Goal: Task Accomplishment & Management: Manage account settings

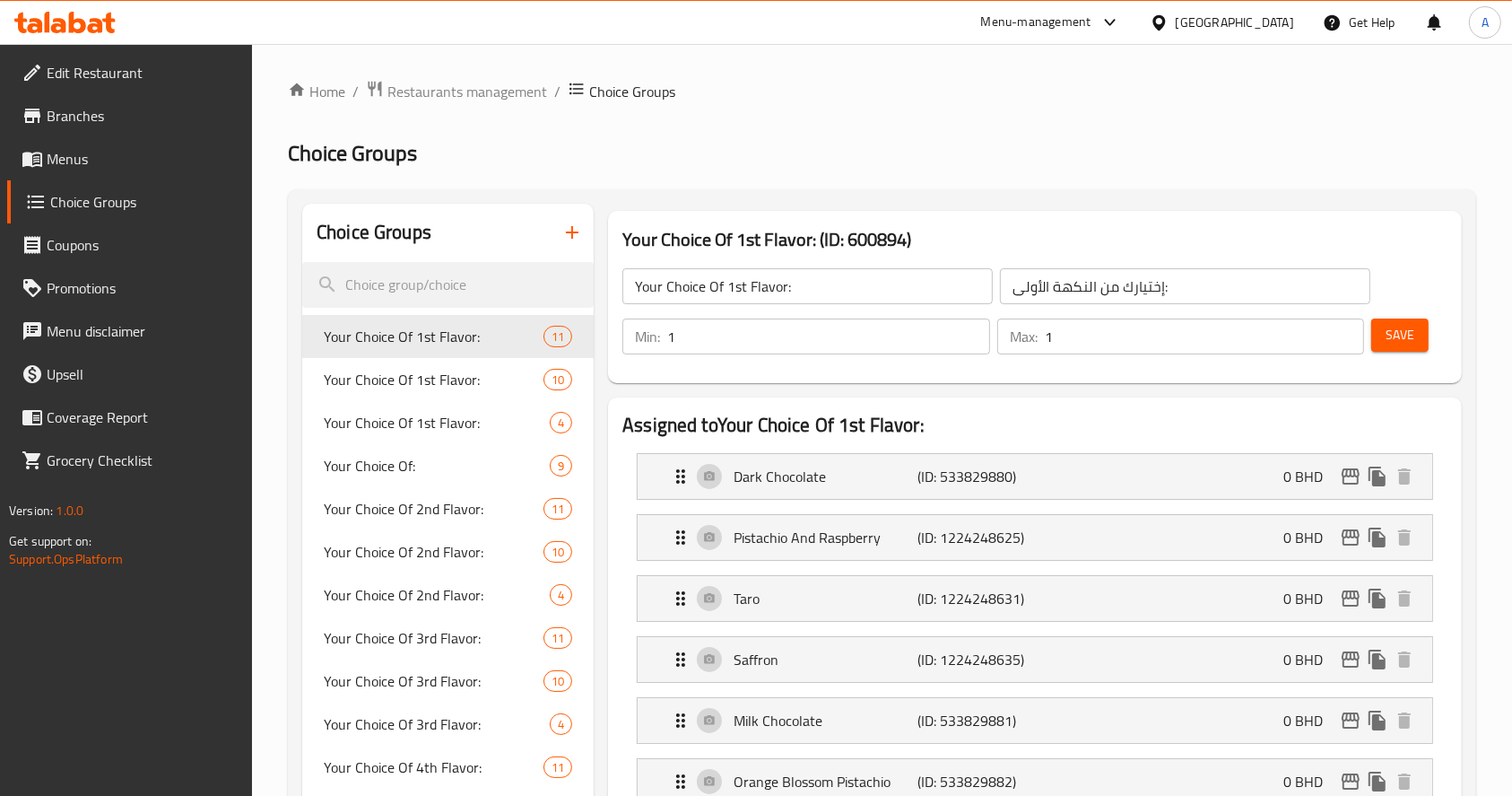
click at [93, 147] on link "Menus" at bounding box center [130, 159] width 246 height 43
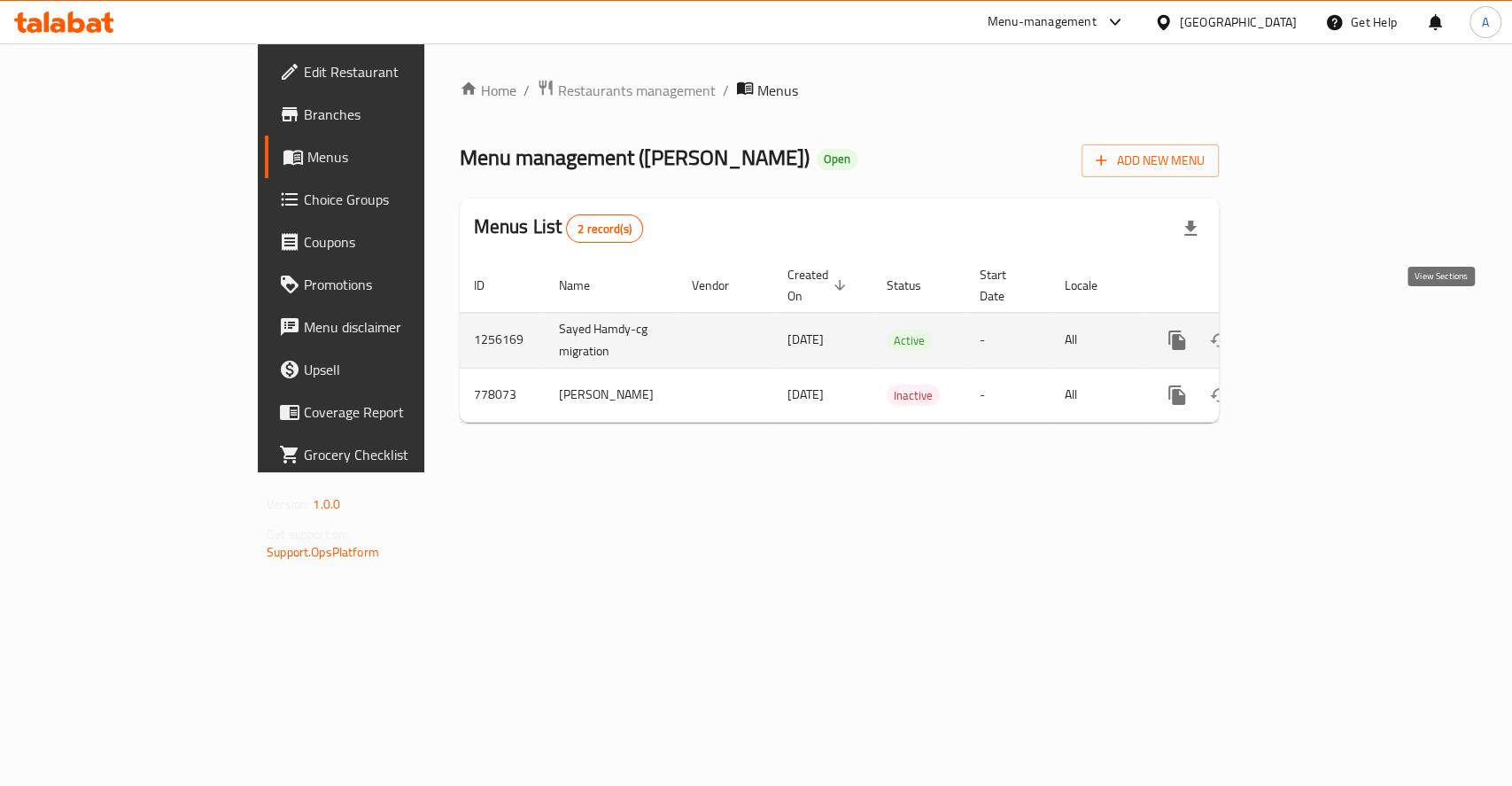
click at [1315, 330] on icon "enhanced table" at bounding box center [1304, 340] width 21 height 21
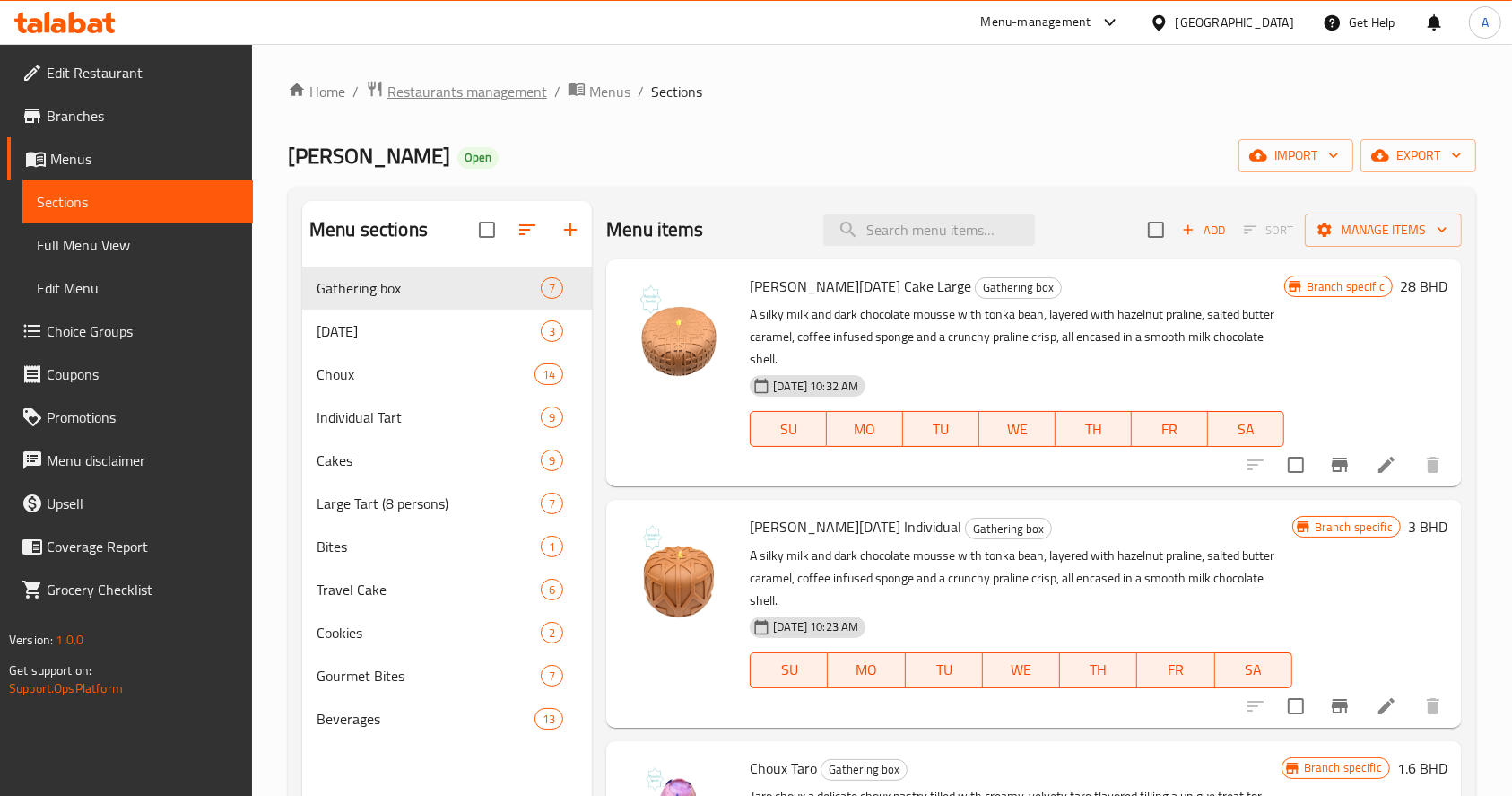
click at [452, 98] on span "Restaurants management" at bounding box center [467, 91] width 160 height 22
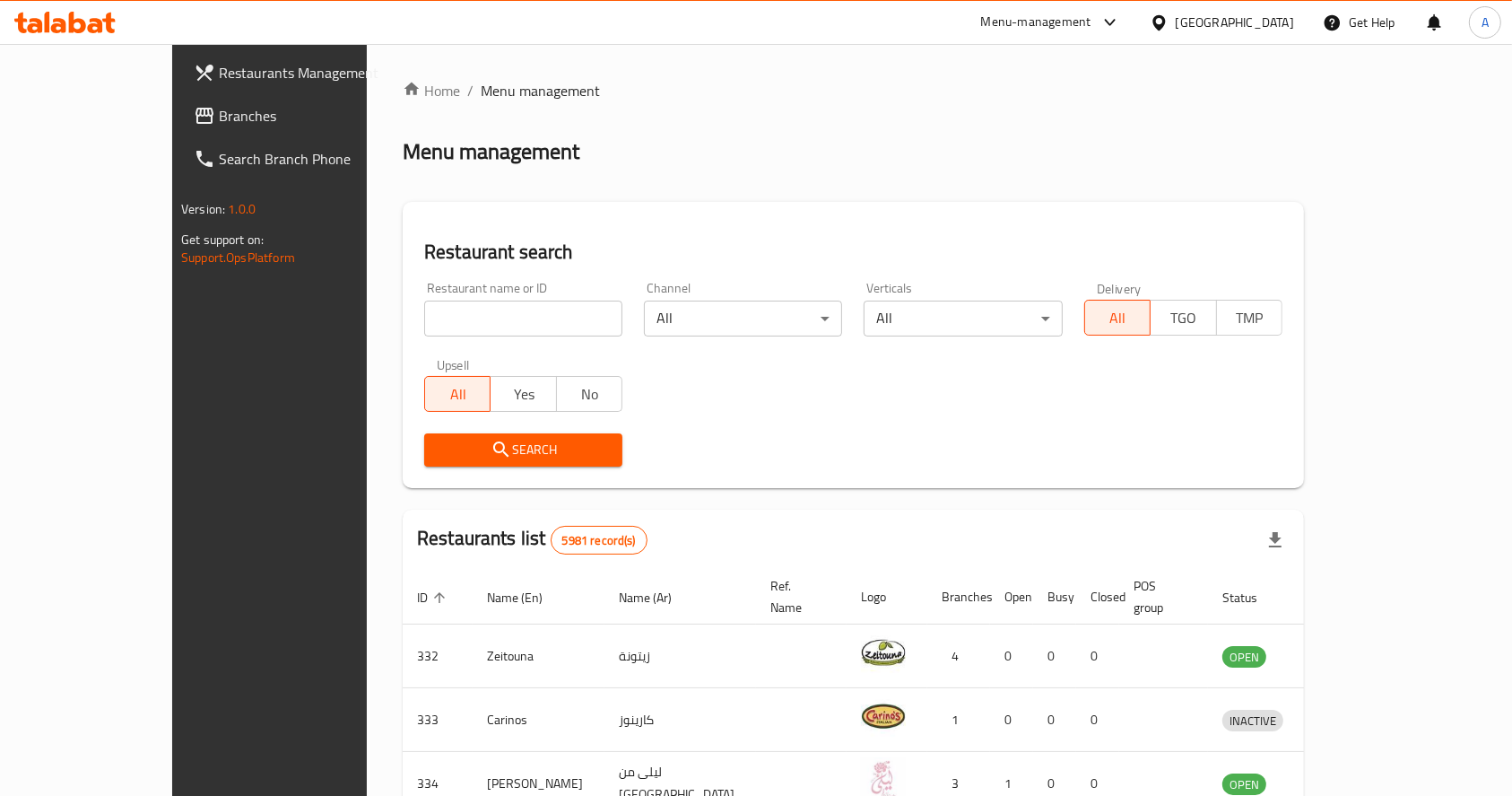
click at [470, 323] on input "search" at bounding box center [524, 319] width 198 height 36
type input "sushiya"
click button "Search" at bounding box center [524, 449] width 198 height 33
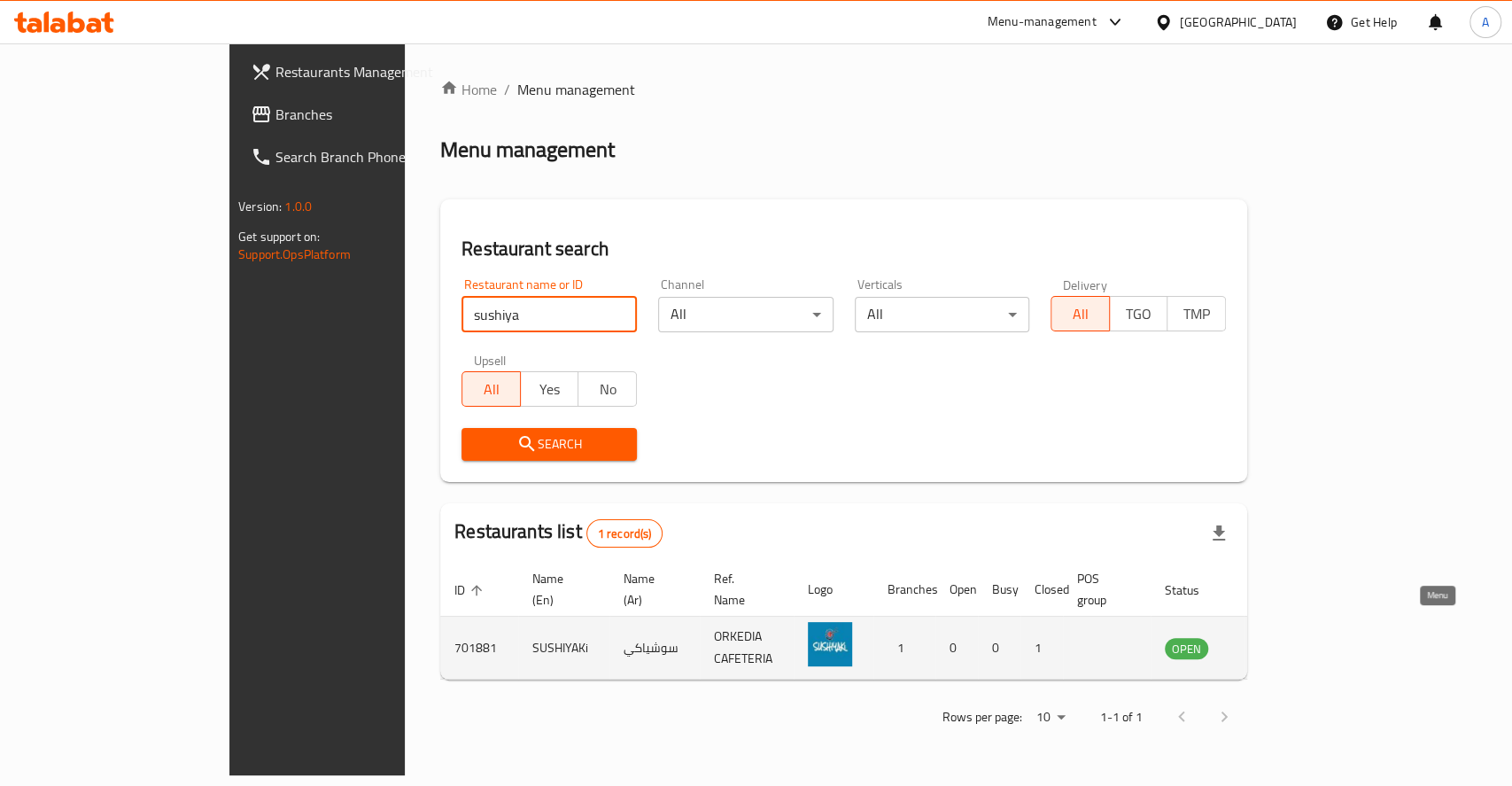
click at [1275, 645] on icon "enhanced table" at bounding box center [1272, 649] width 7 height 7
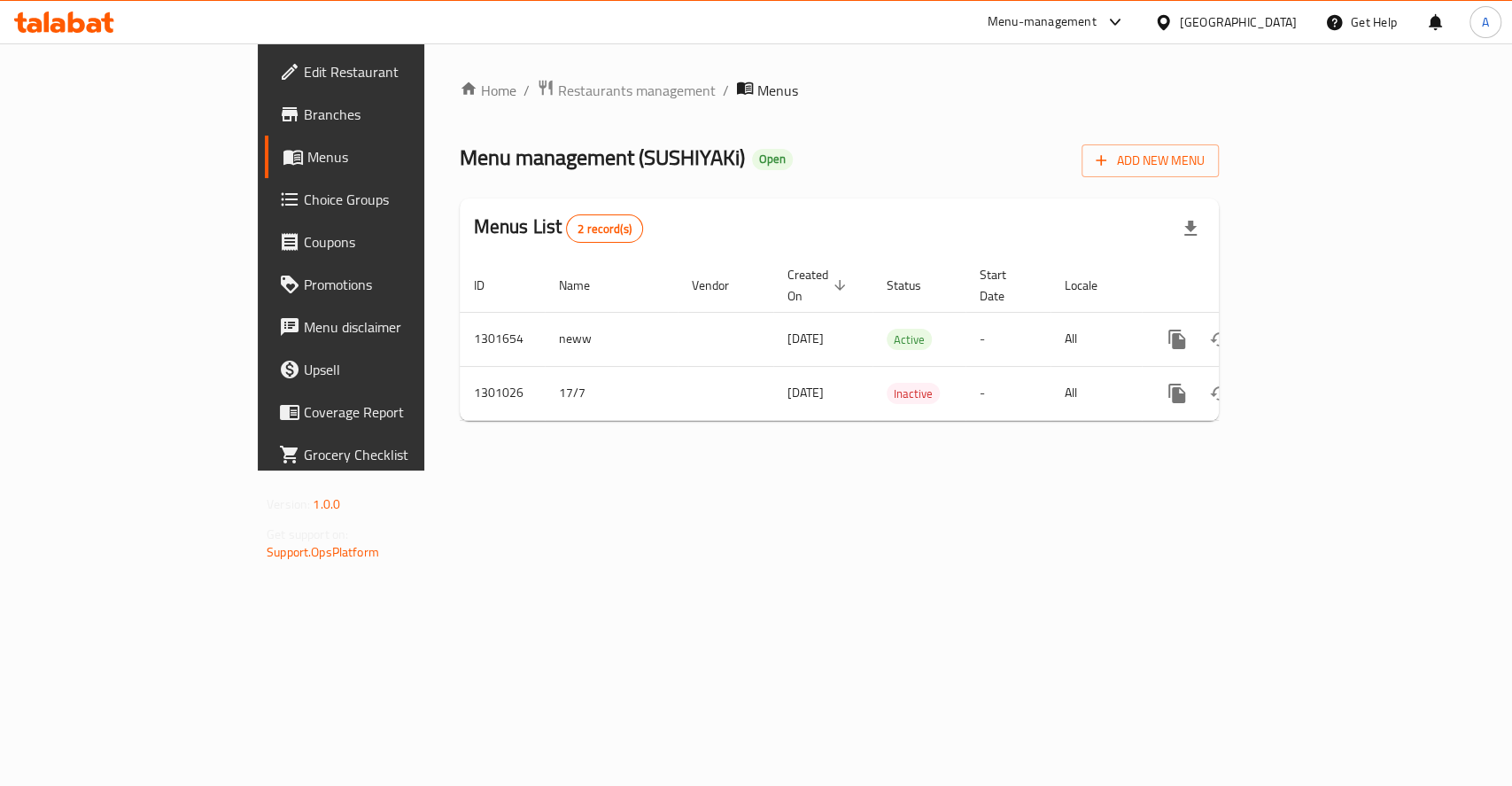
drag, startPoint x: 1401, startPoint y: 487, endPoint x: 1346, endPoint y: 485, distance: 55.0
click at [1254, 470] on div "Home / Restaurants management / Menus Menu management ( SUSHIYAKi ) Open Add Ne…" at bounding box center [839, 256] width 830 height 427
click at [558, 88] on span "Restaurants management" at bounding box center [637, 90] width 158 height 21
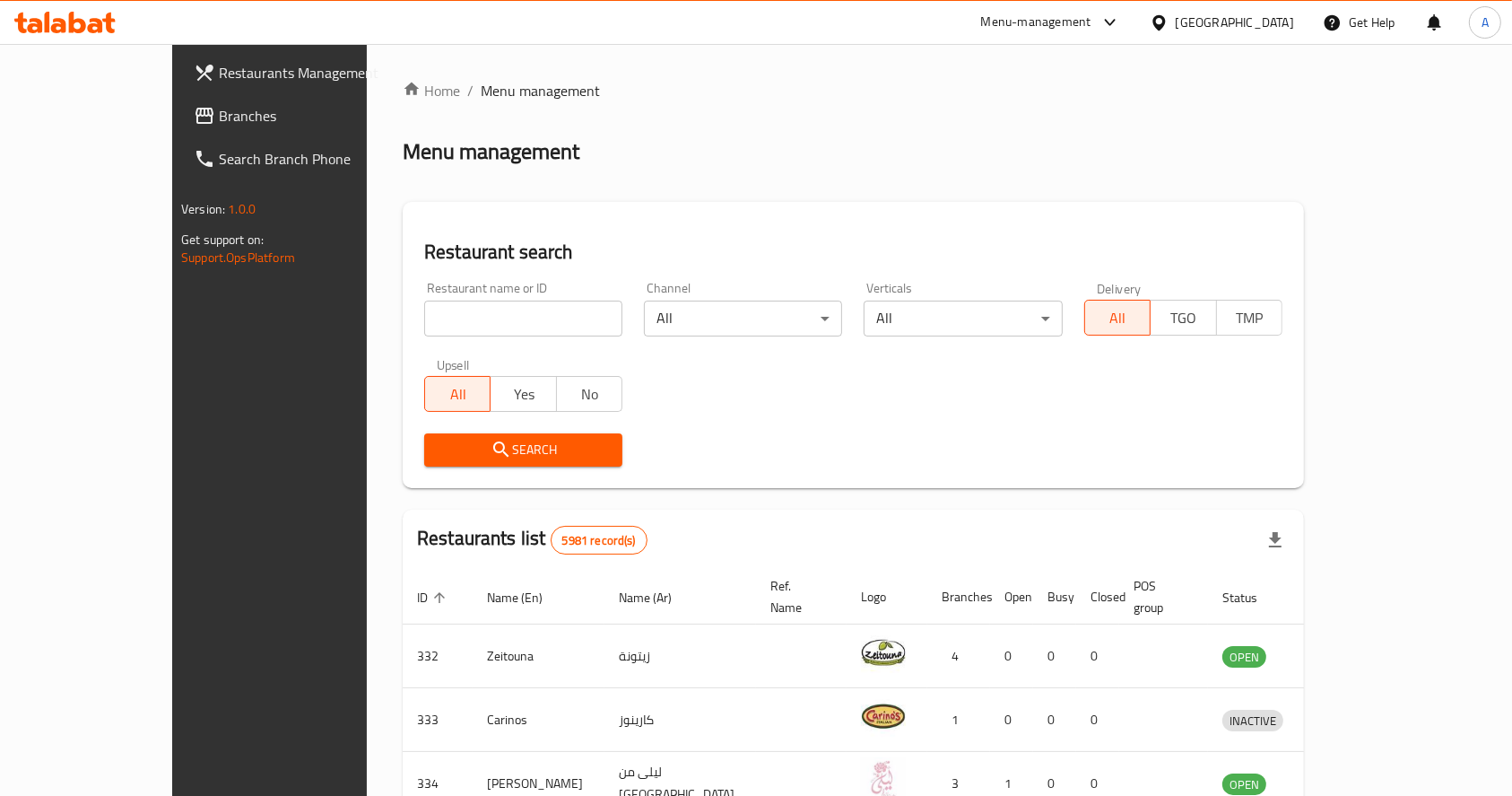
click at [495, 320] on input "search" at bounding box center [524, 319] width 198 height 36
type input "sushi ya"
click button "Search" at bounding box center [524, 449] width 198 height 33
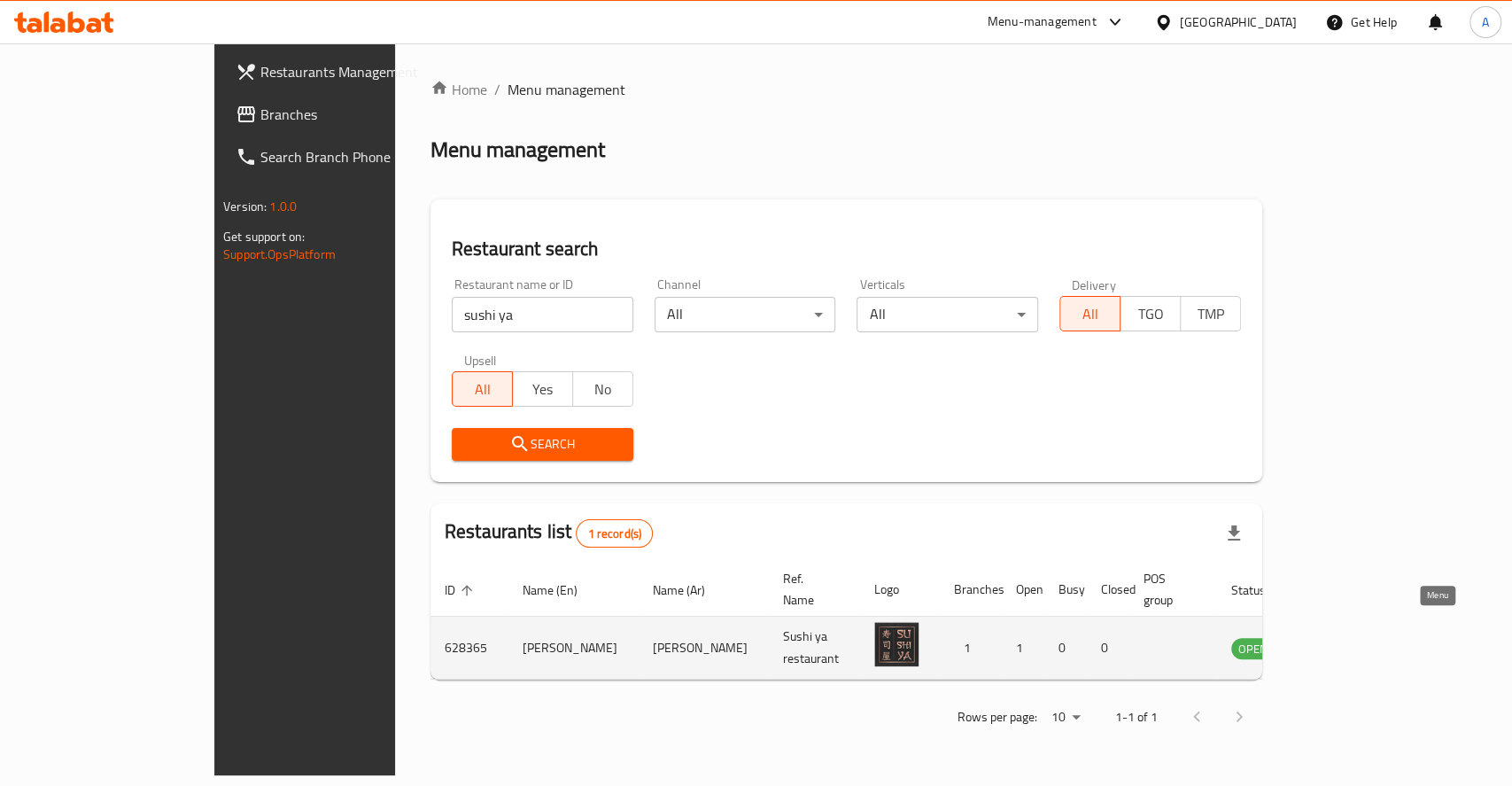
click at [1342, 645] on icon "enhanced table" at bounding box center [1338, 649] width 7 height 7
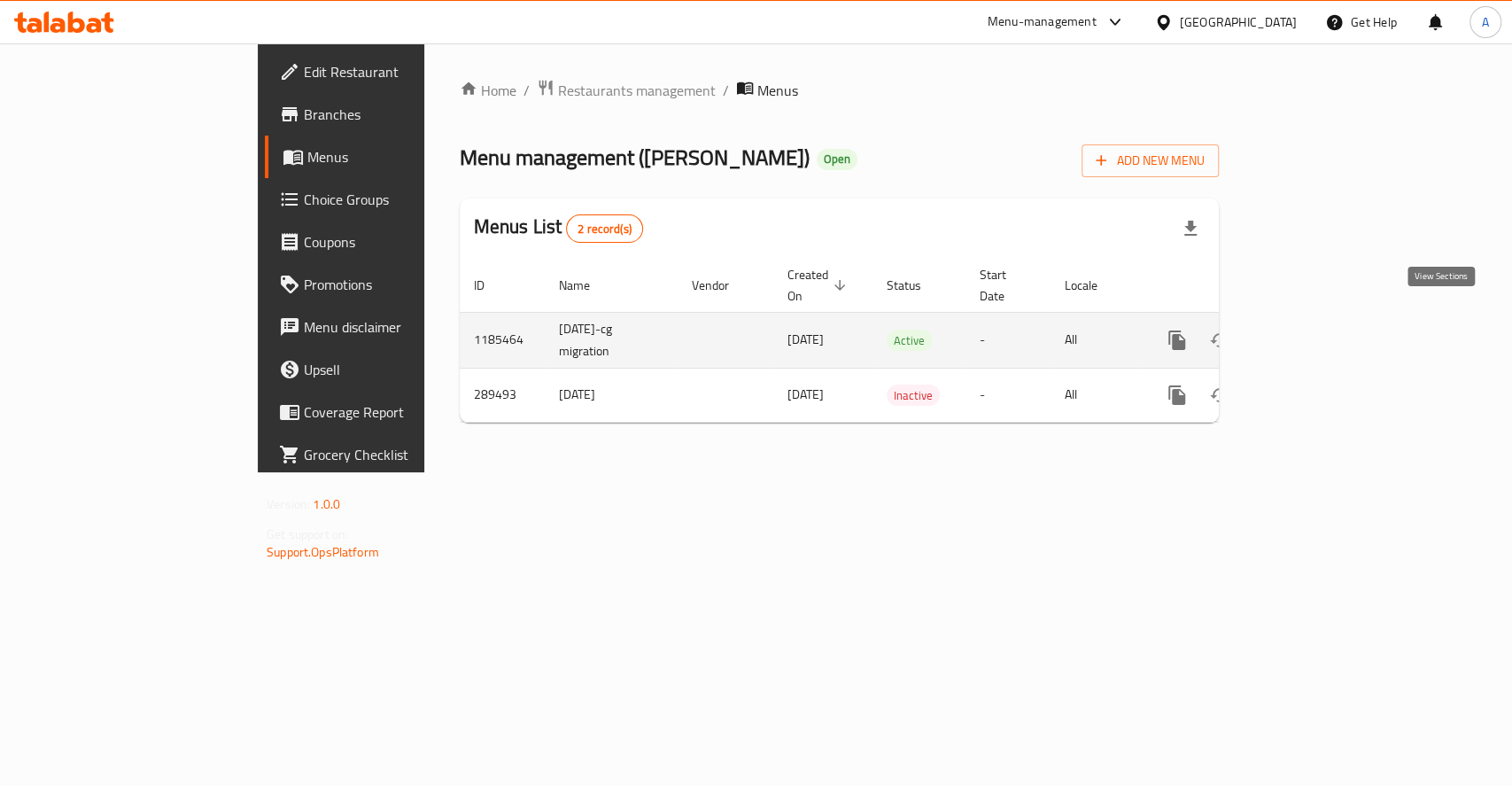
click at [1312, 332] on icon "enhanced table" at bounding box center [1304, 340] width 16 height 16
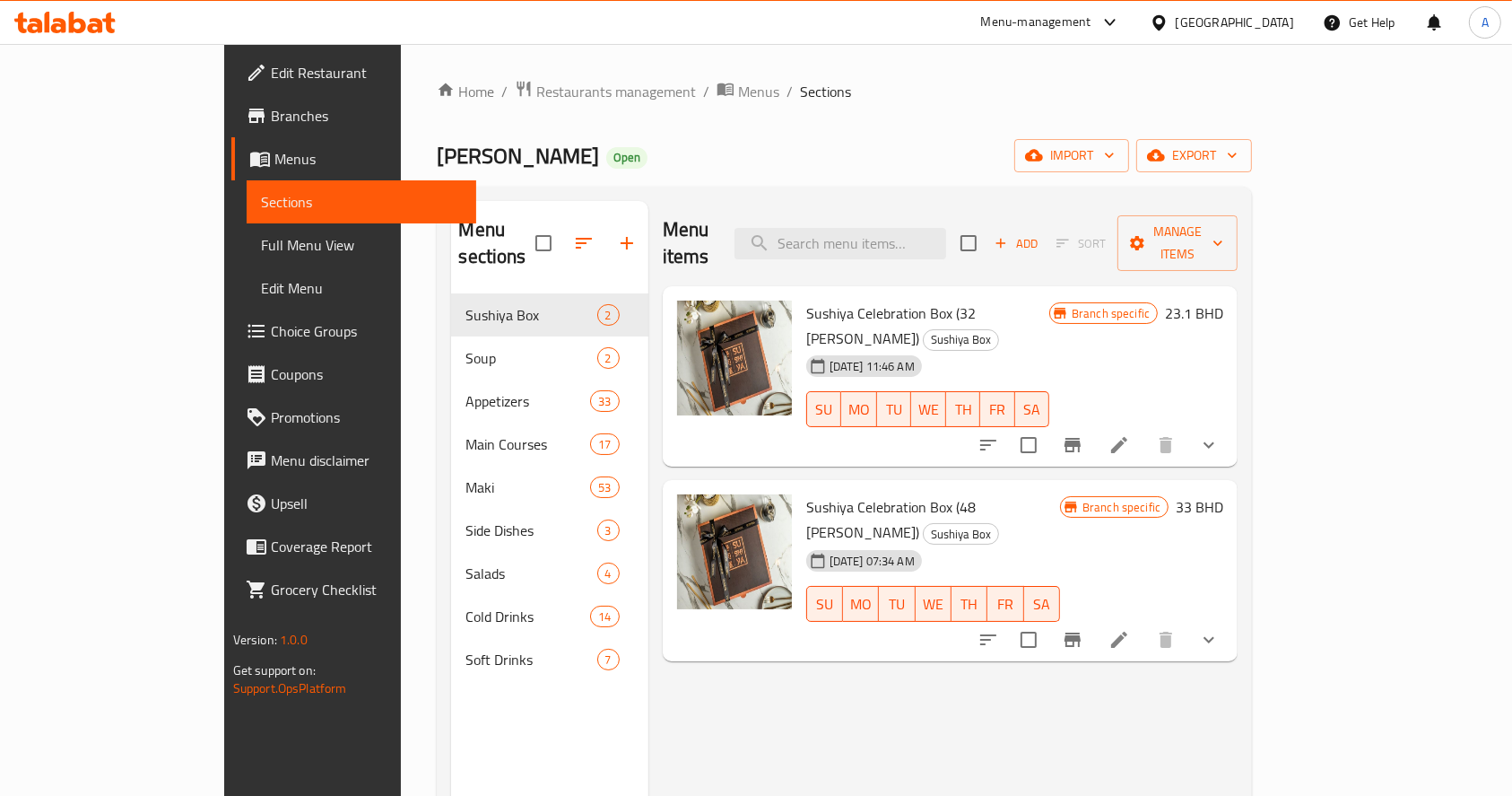
drag, startPoint x: 1450, startPoint y: 686, endPoint x: 844, endPoint y: 548, distance: 621.5
click at [1238, 685] on div "Menu items Add Sort Manage items Sushiya Celebration Box (32 [PERSON_NAME]) Sus…" at bounding box center [943, 599] width 590 height 796
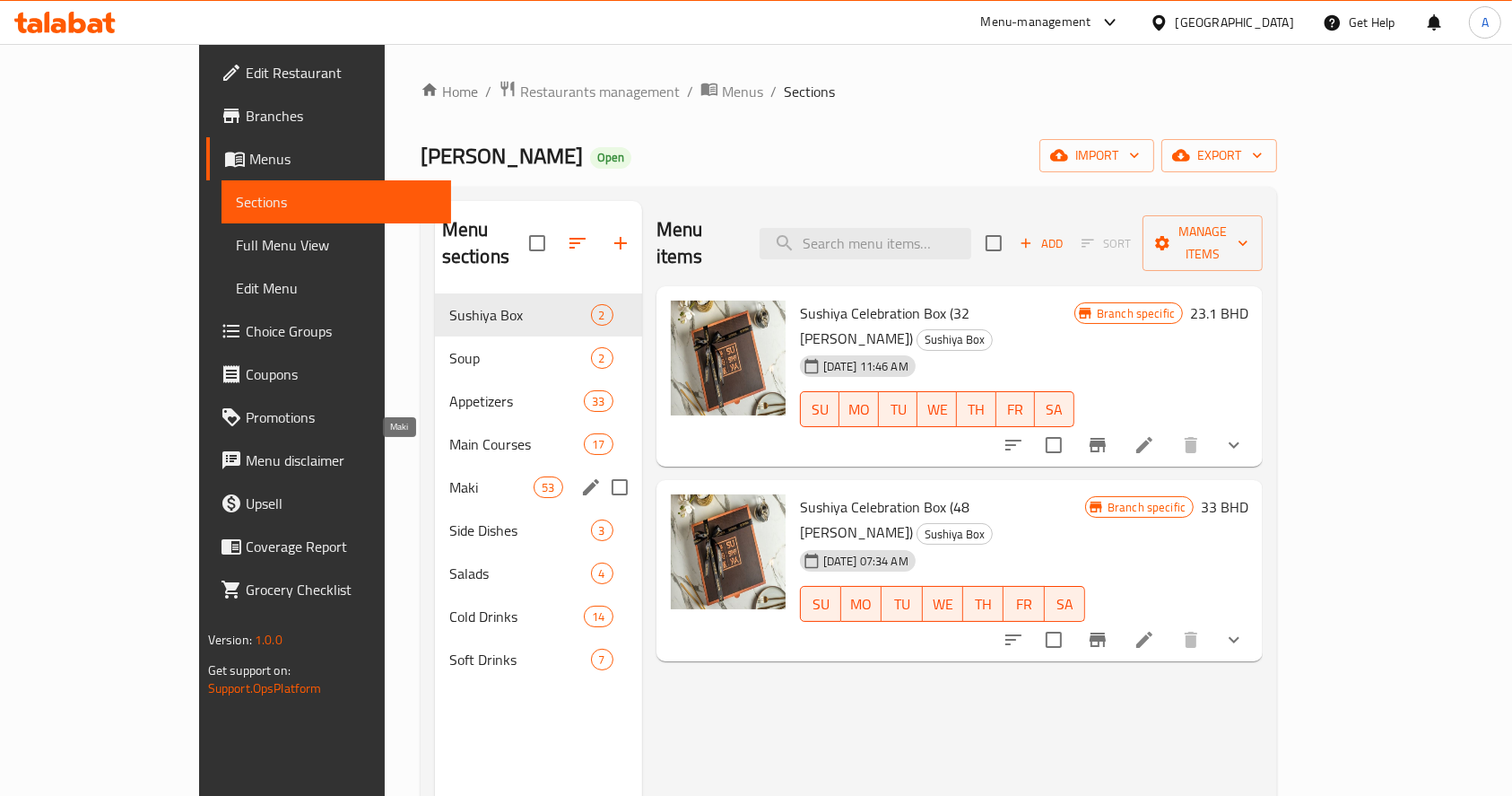
click at [435, 437] on div "Main Courses 17" at bounding box center [538, 444] width 207 height 43
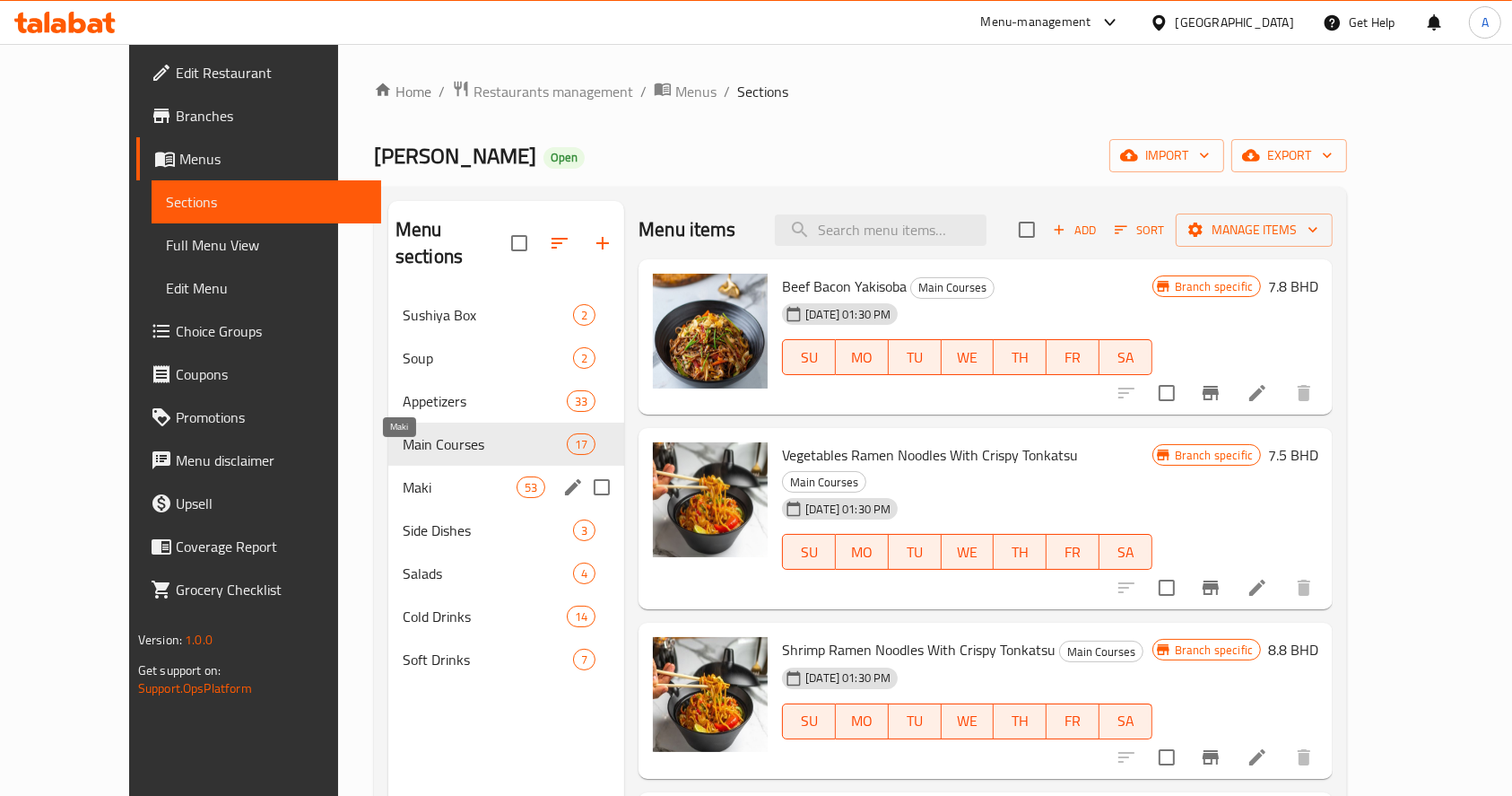
click at [403, 476] on span "Maki" at bounding box center [459, 487] width 114 height 22
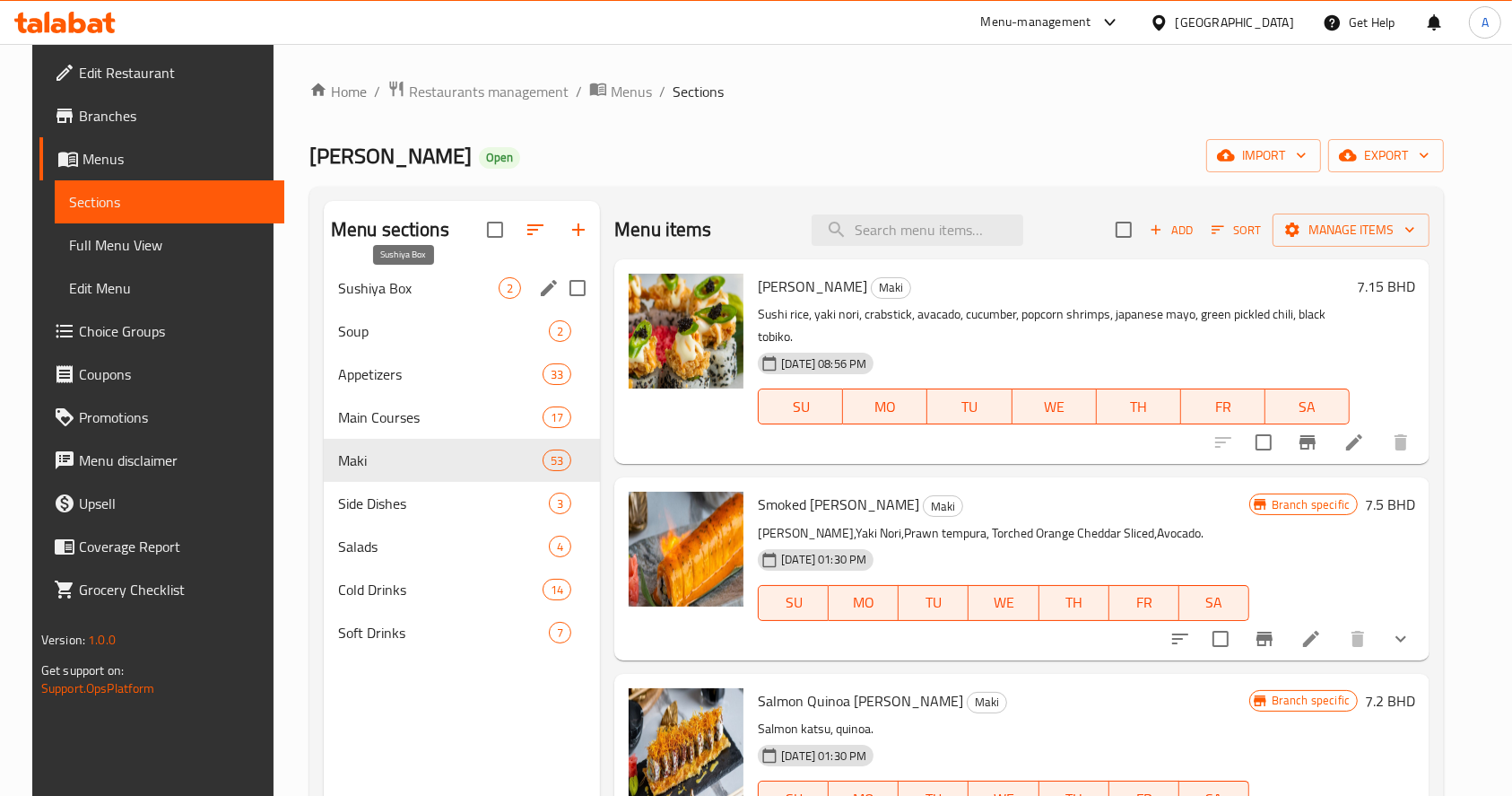
drag, startPoint x: 373, startPoint y: 277, endPoint x: 409, endPoint y: 318, distance: 54.6
click at [372, 277] on span "Sushiya Box" at bounding box center [419, 287] width 161 height 22
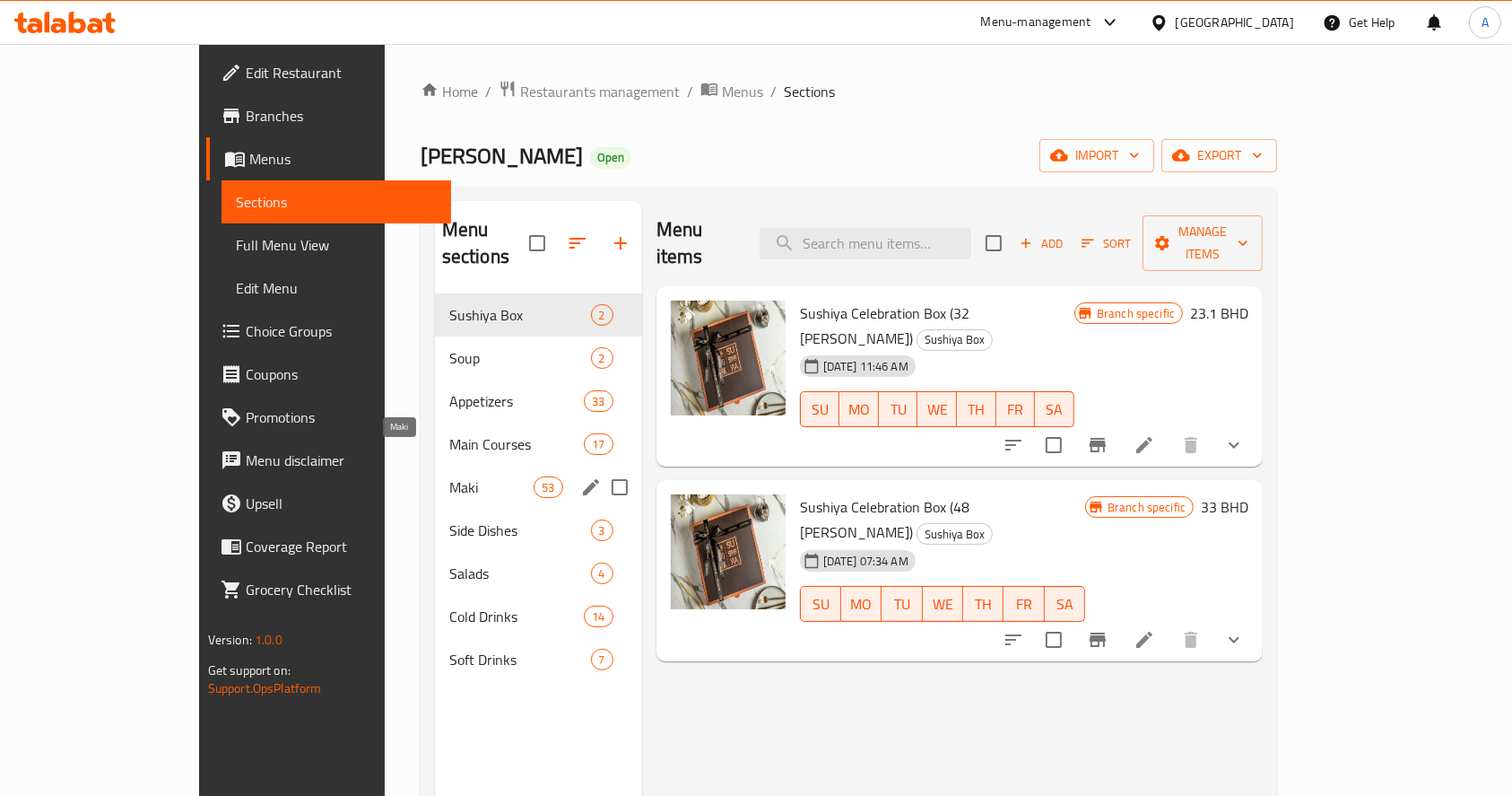
click at [449, 476] on span "Maki" at bounding box center [491, 487] width 85 height 22
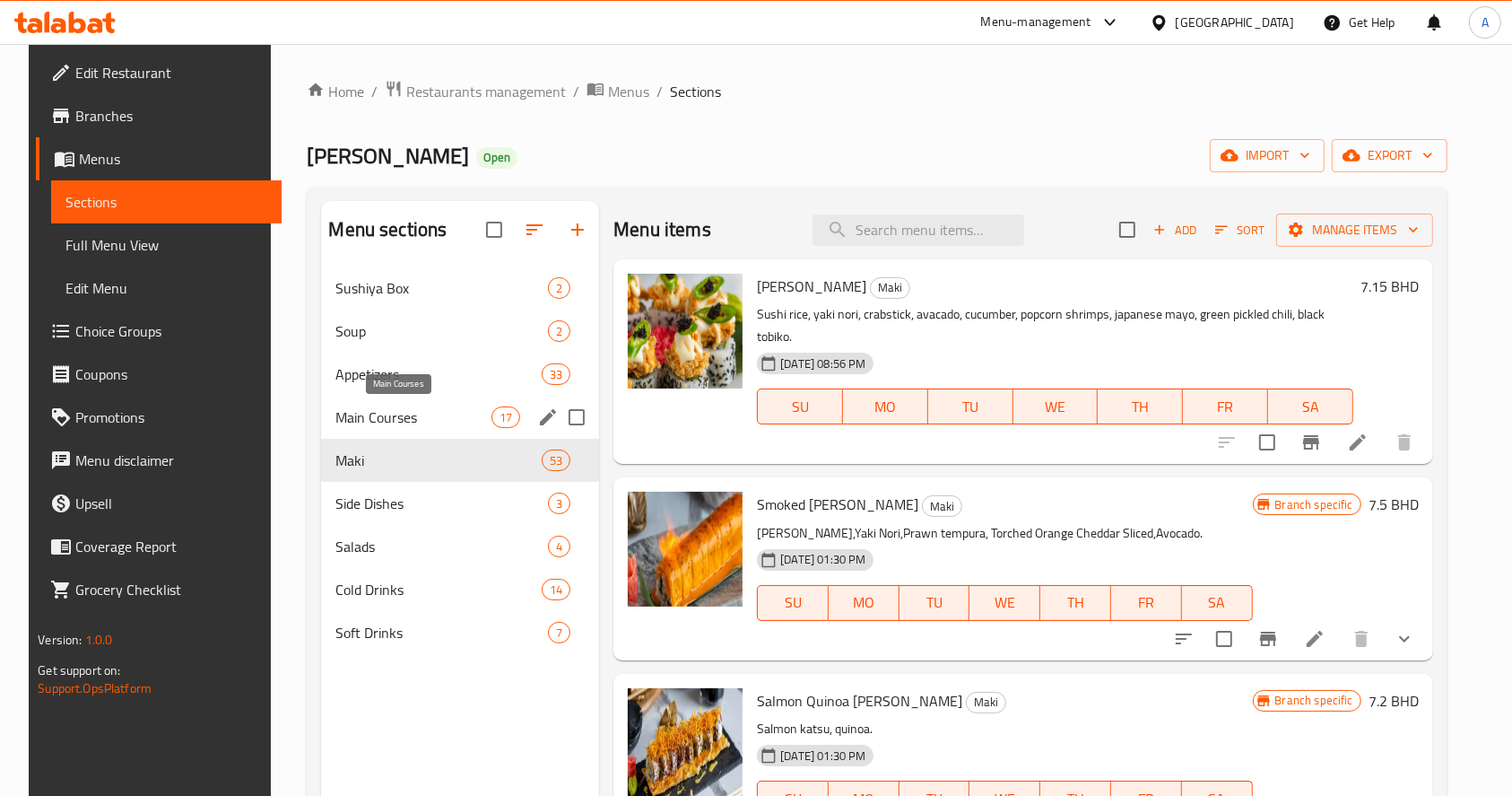
click at [412, 415] on span "Main Courses" at bounding box center [413, 417] width 156 height 22
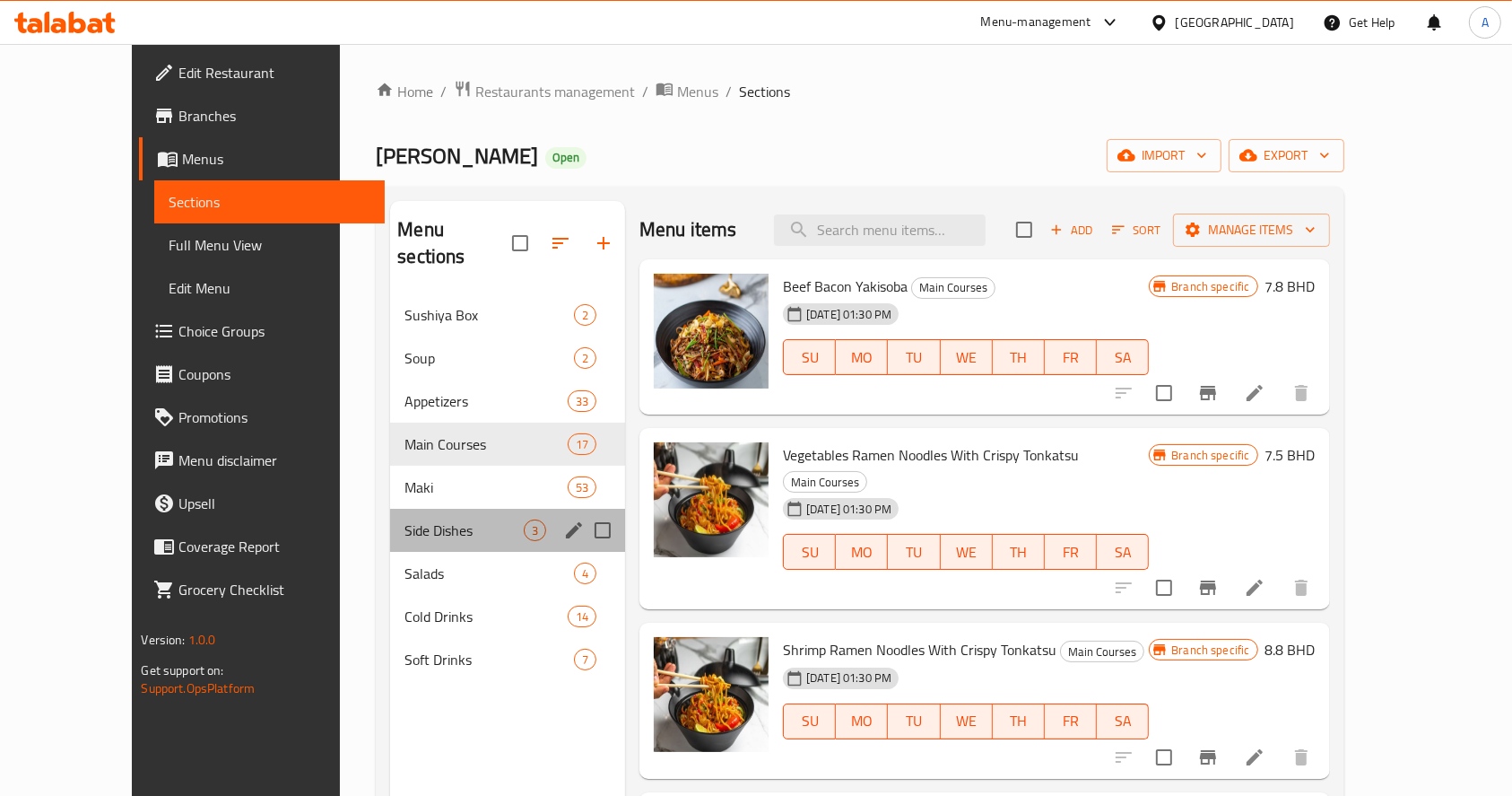
click at [394, 514] on div "Side Dishes 3" at bounding box center [507, 530] width 235 height 43
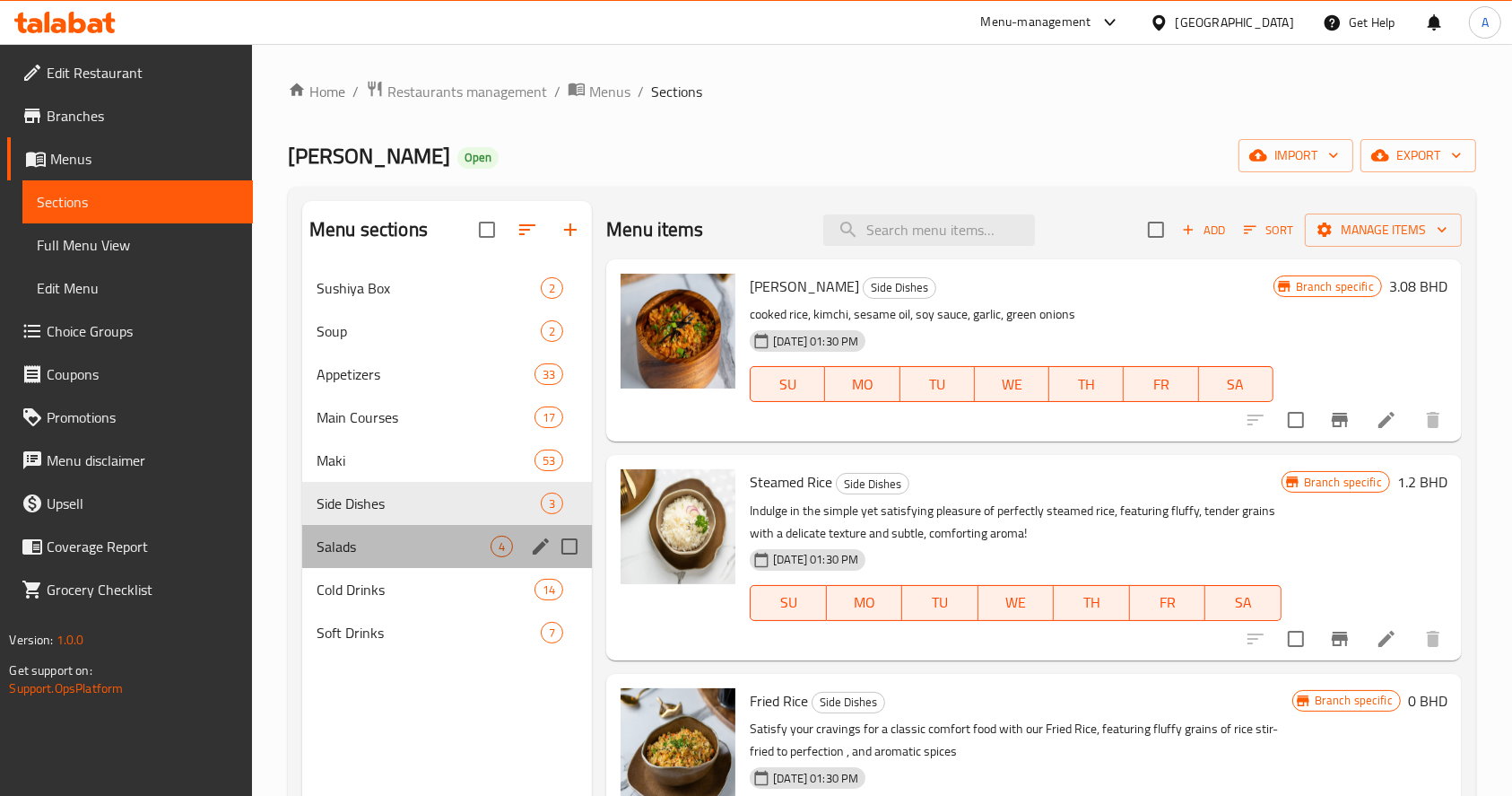
click at [433, 558] on div "Salads 4" at bounding box center [447, 546] width 289 height 43
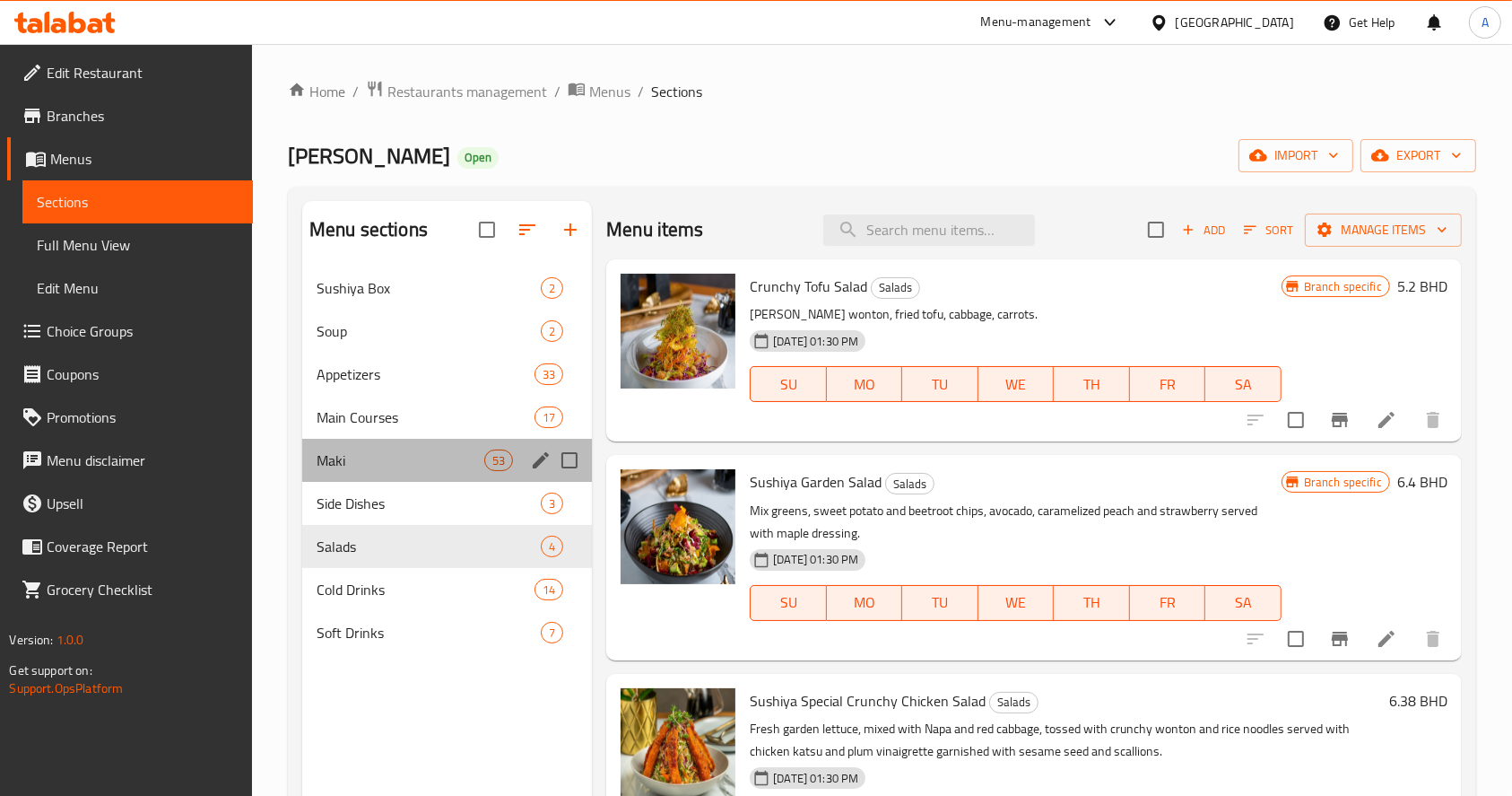
click at [398, 470] on div "[PERSON_NAME] 53" at bounding box center [447, 460] width 289 height 43
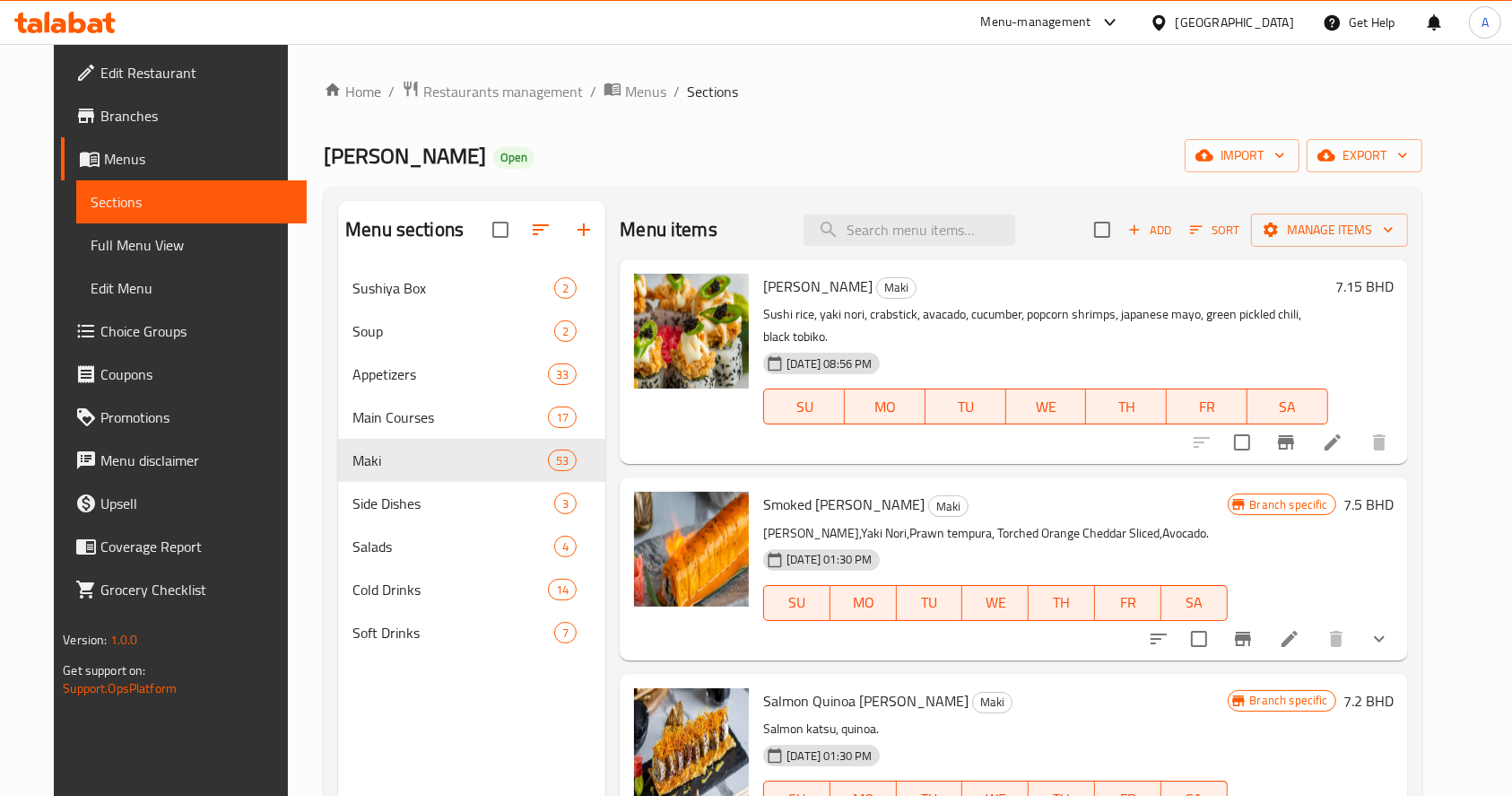
click at [1422, 100] on ol "Home / Restaurants management / Menus / Sections" at bounding box center [873, 91] width 1098 height 24
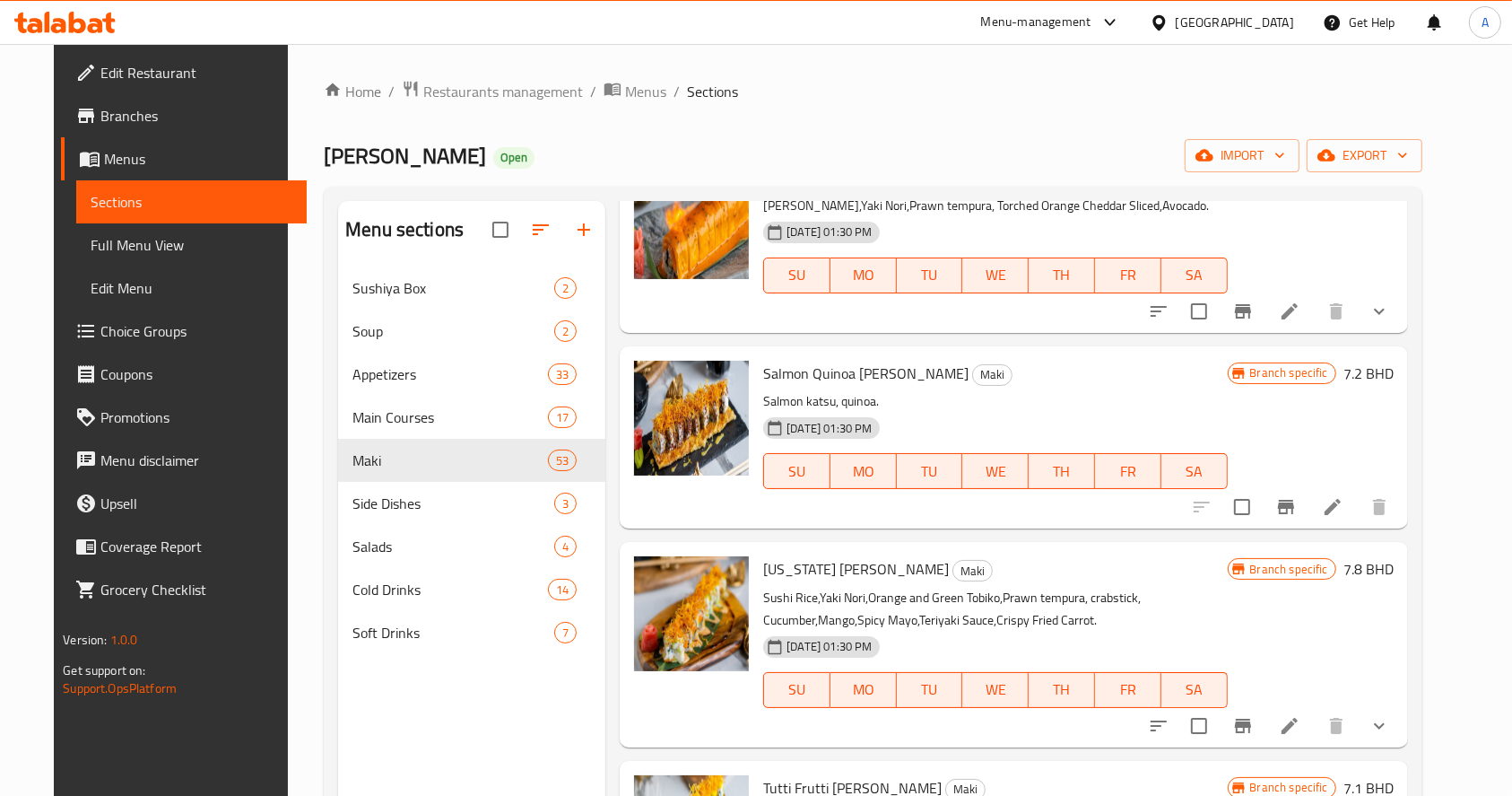
scroll to position [718, 0]
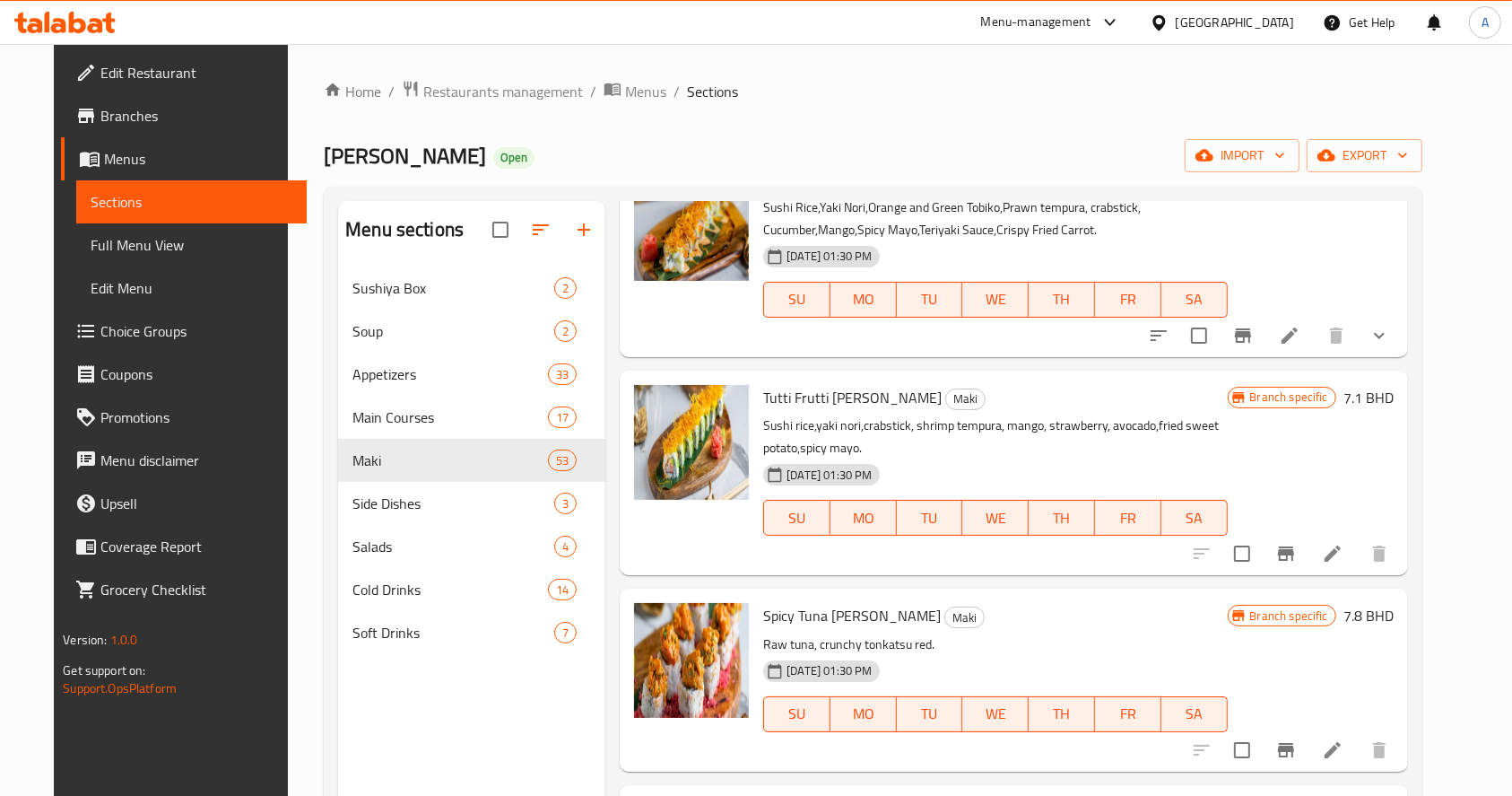
drag, startPoint x: 1412, startPoint y: 90, endPoint x: 1324, endPoint y: 97, distance: 88.3
click at [1410, 90] on ol "Home / Restaurants management / Menus / Sections" at bounding box center [873, 91] width 1098 height 24
click at [439, 98] on span "Restaurants management" at bounding box center [503, 91] width 160 height 22
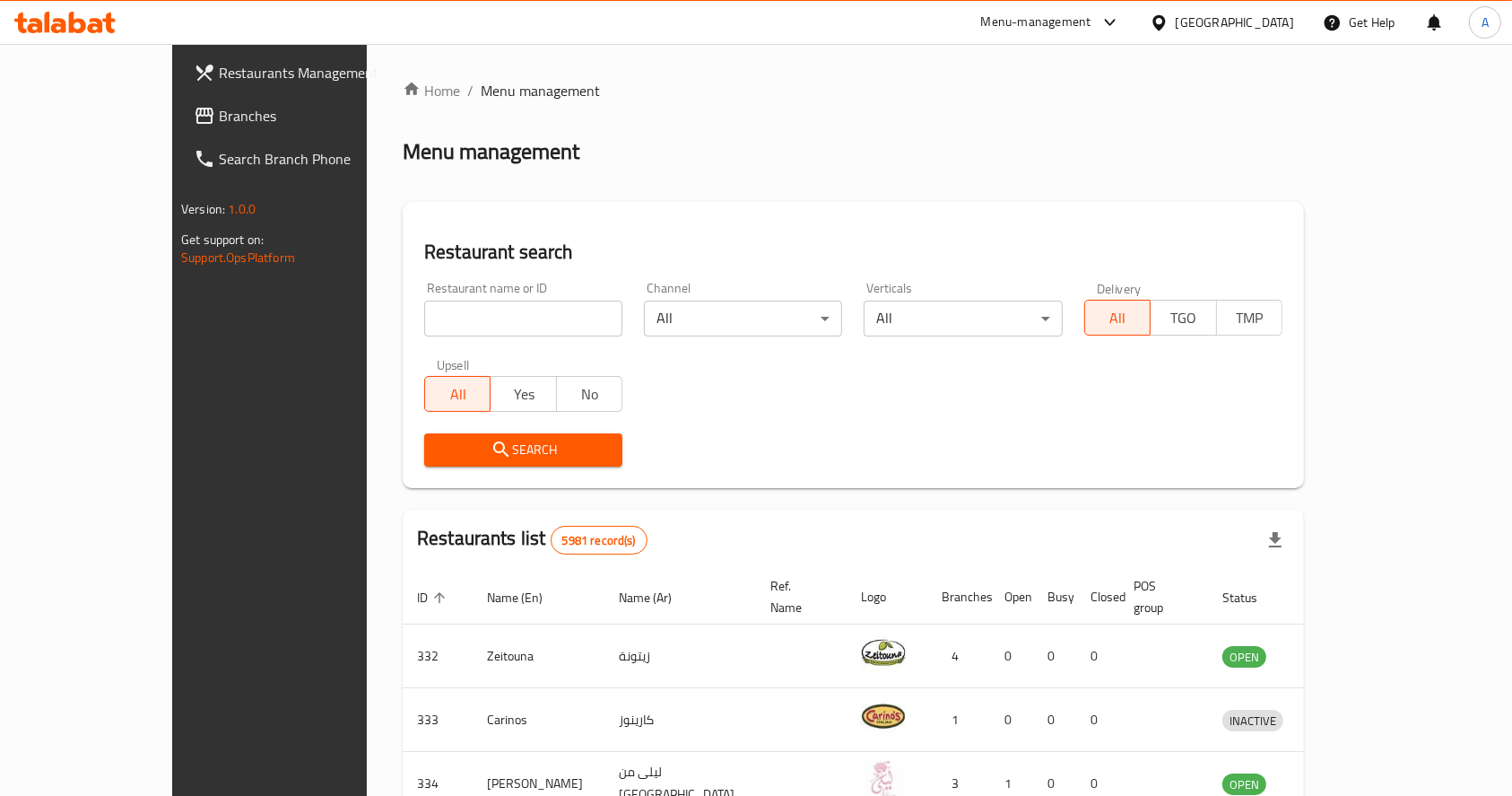
click at [424, 325] on input "search" at bounding box center [524, 319] width 198 height 36
type input "Mudakhan"
click at [477, 461] on button "Search" at bounding box center [524, 449] width 198 height 33
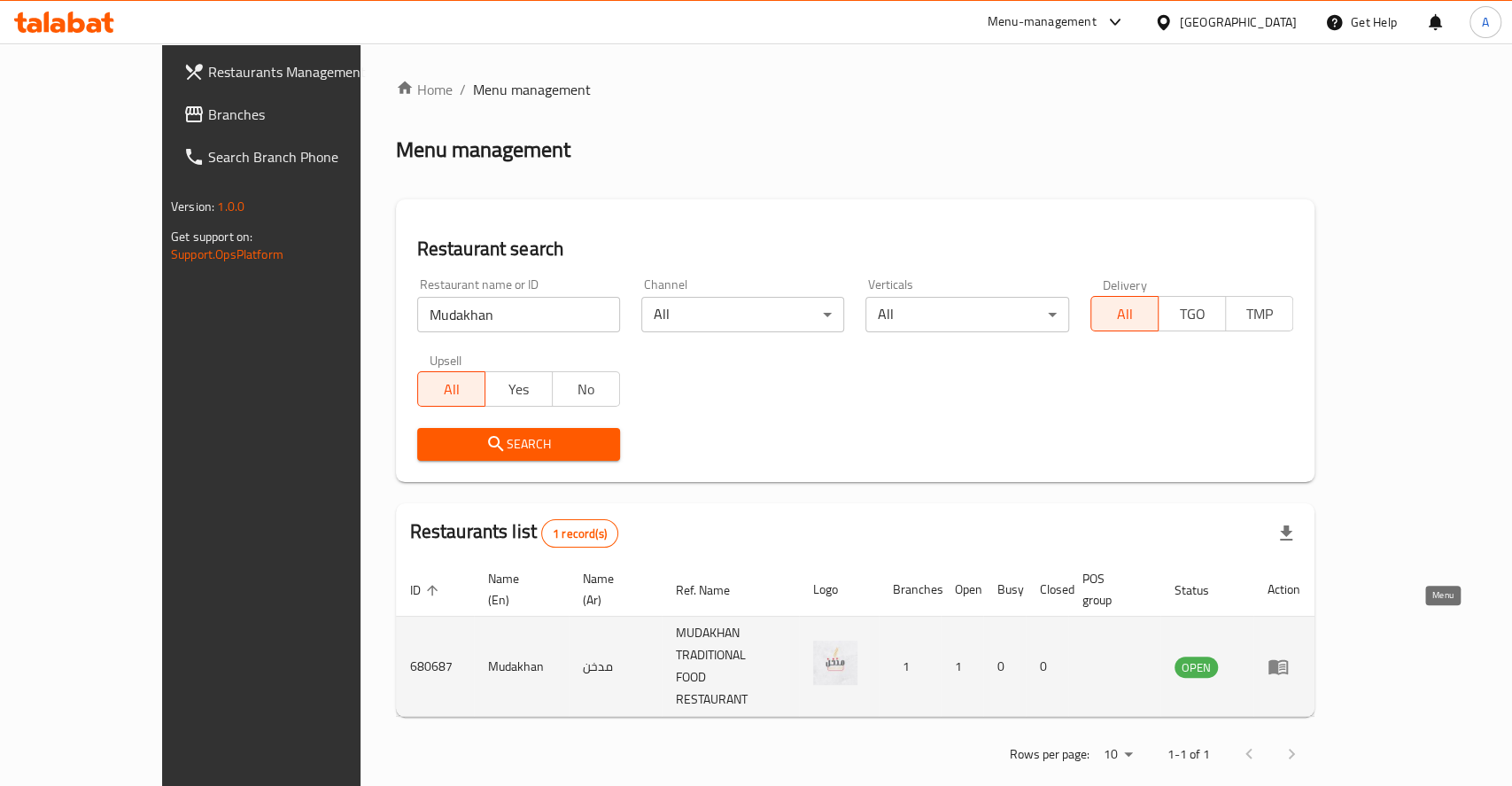
click at [1288, 660] on icon "enhanced table" at bounding box center [1278, 667] width 20 height 15
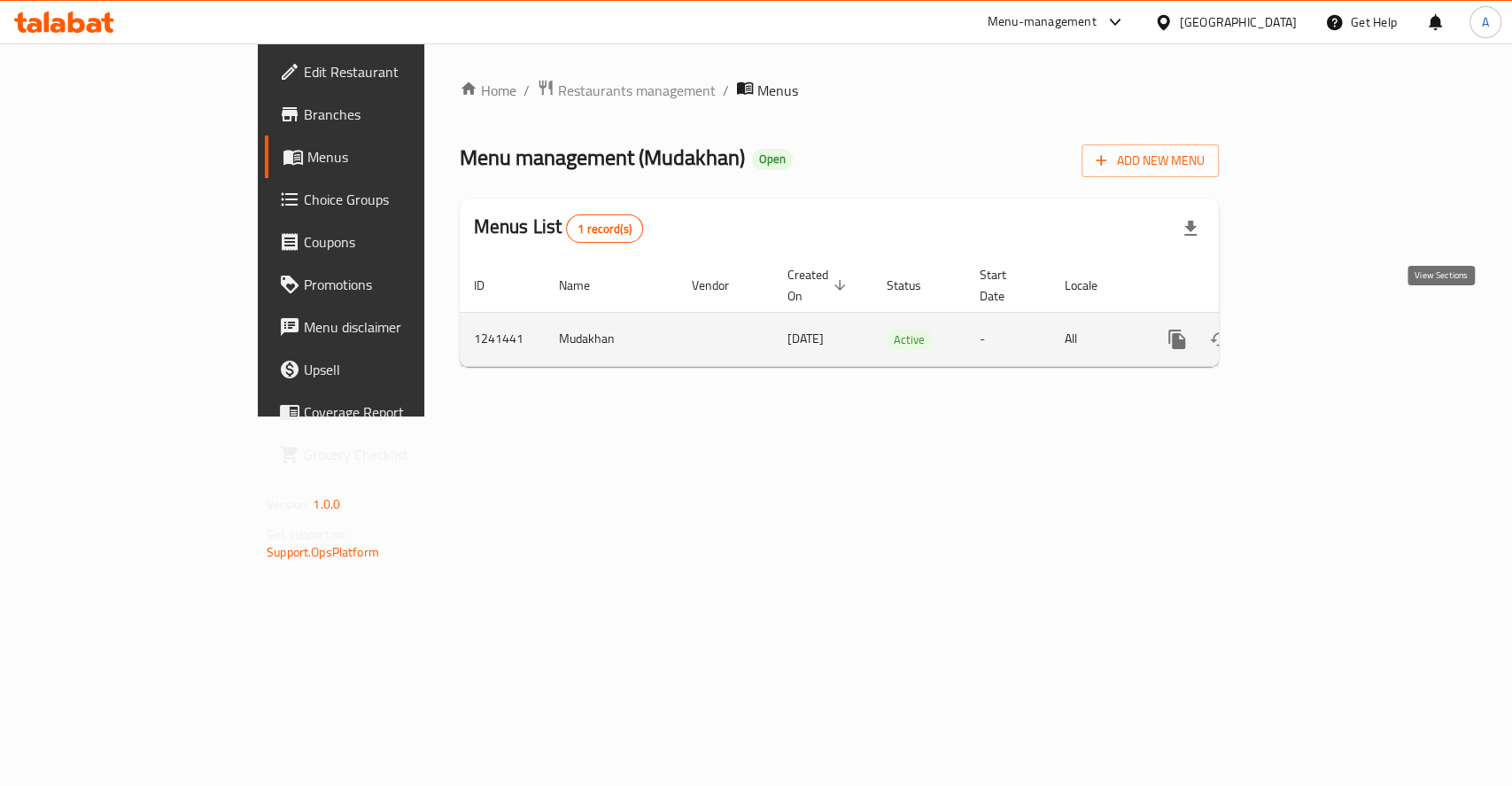
click at [1325, 324] on link "enhanced table" at bounding box center [1305, 340] width 43 height 43
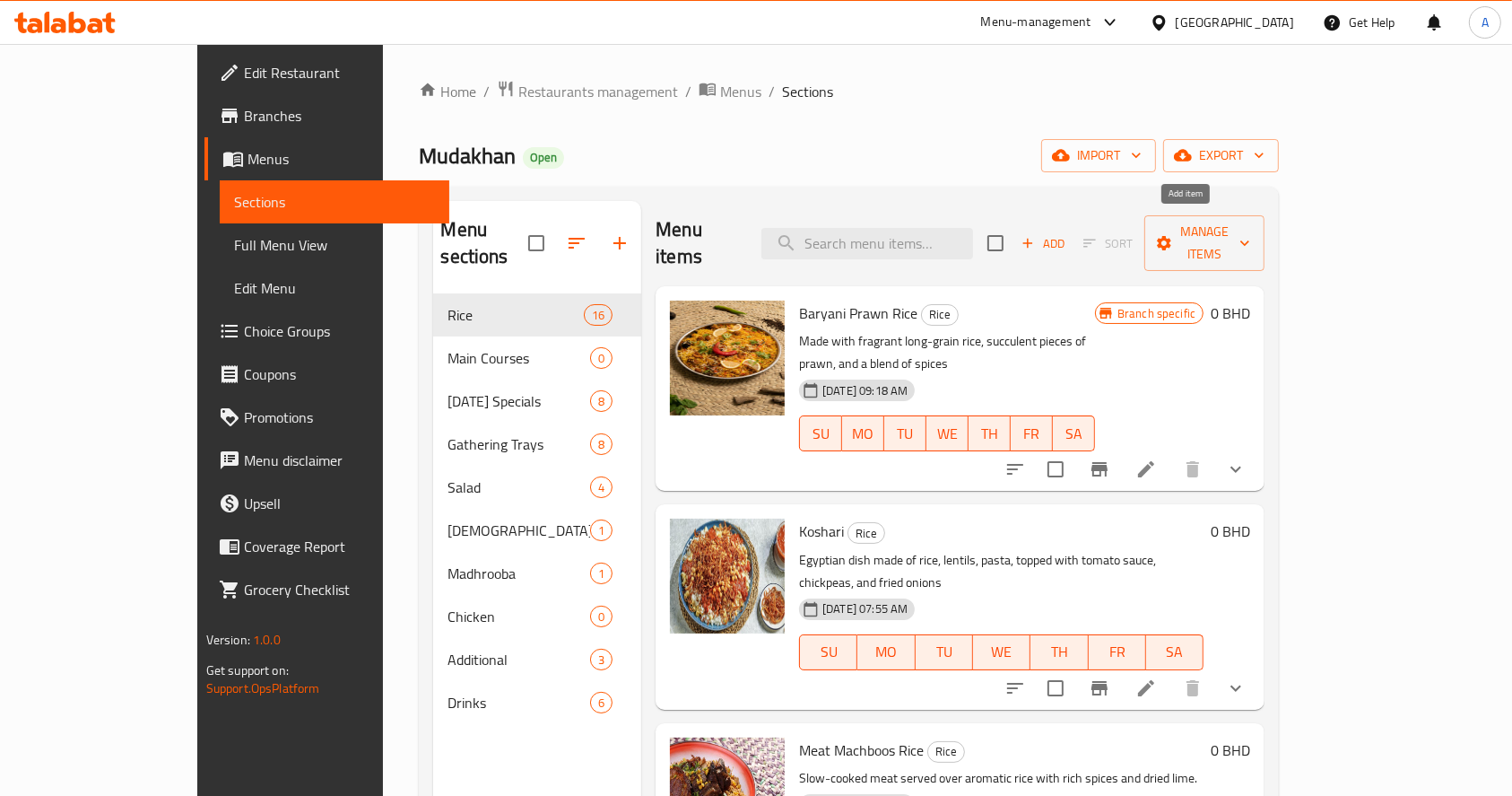
click at [1067, 234] on span "Add" at bounding box center [1042, 244] width 48 height 21
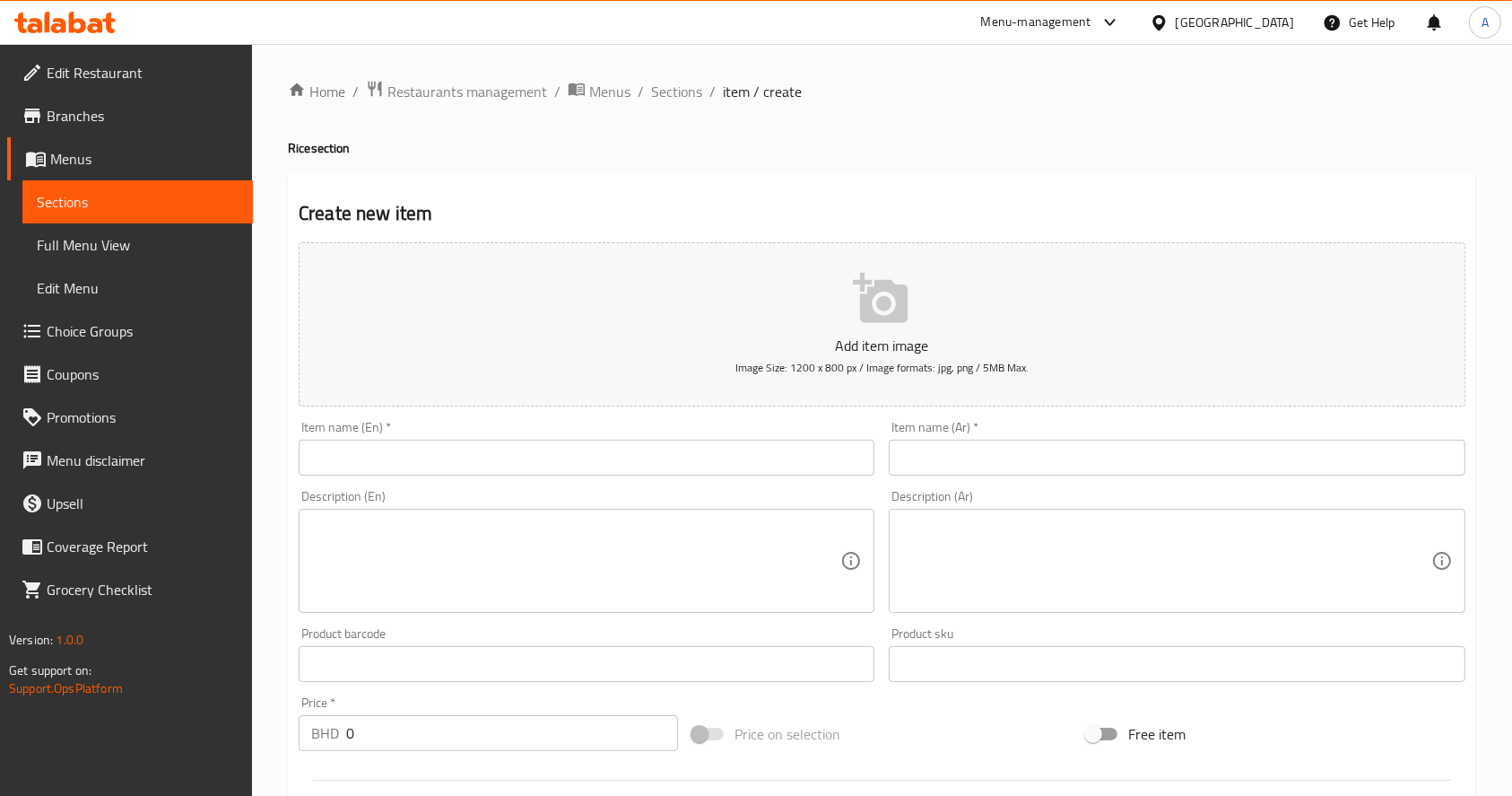
click at [146, 192] on span "Sections" at bounding box center [137, 201] width 201 height 22
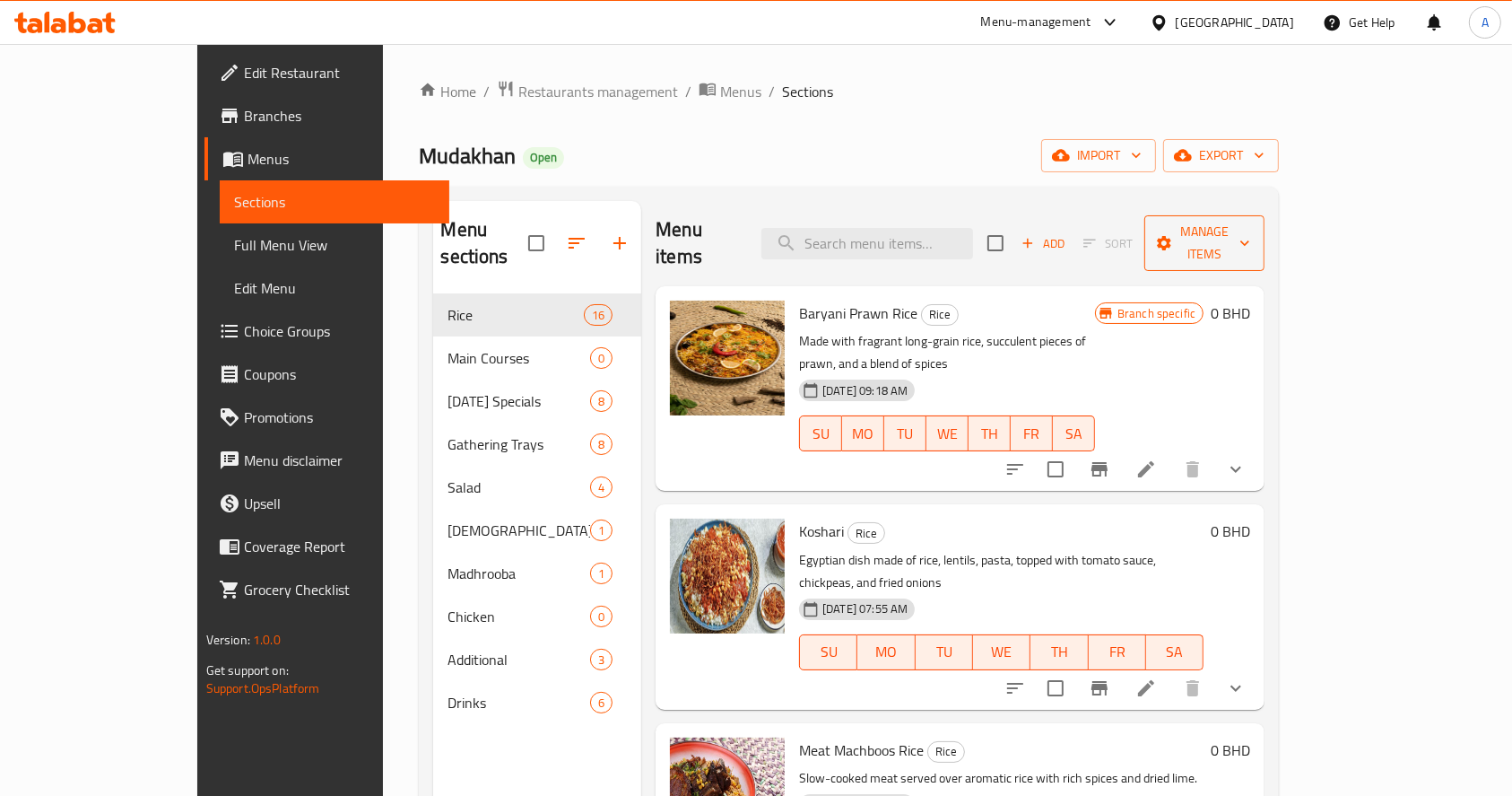
click at [1250, 227] on span "Manage items" at bounding box center [1204, 242] width 92 height 44
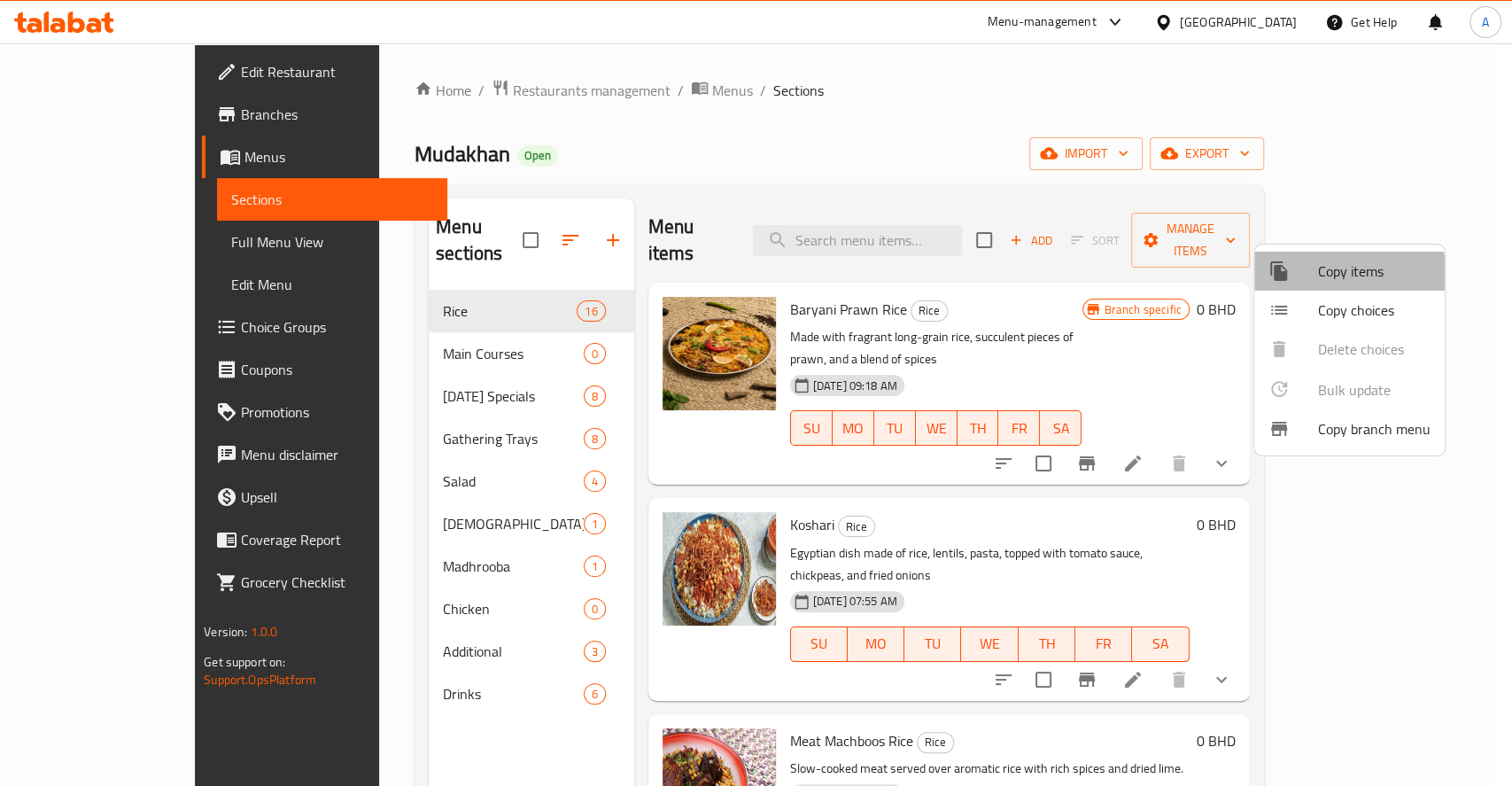
click at [1332, 272] on span "Copy items" at bounding box center [1374, 271] width 113 height 21
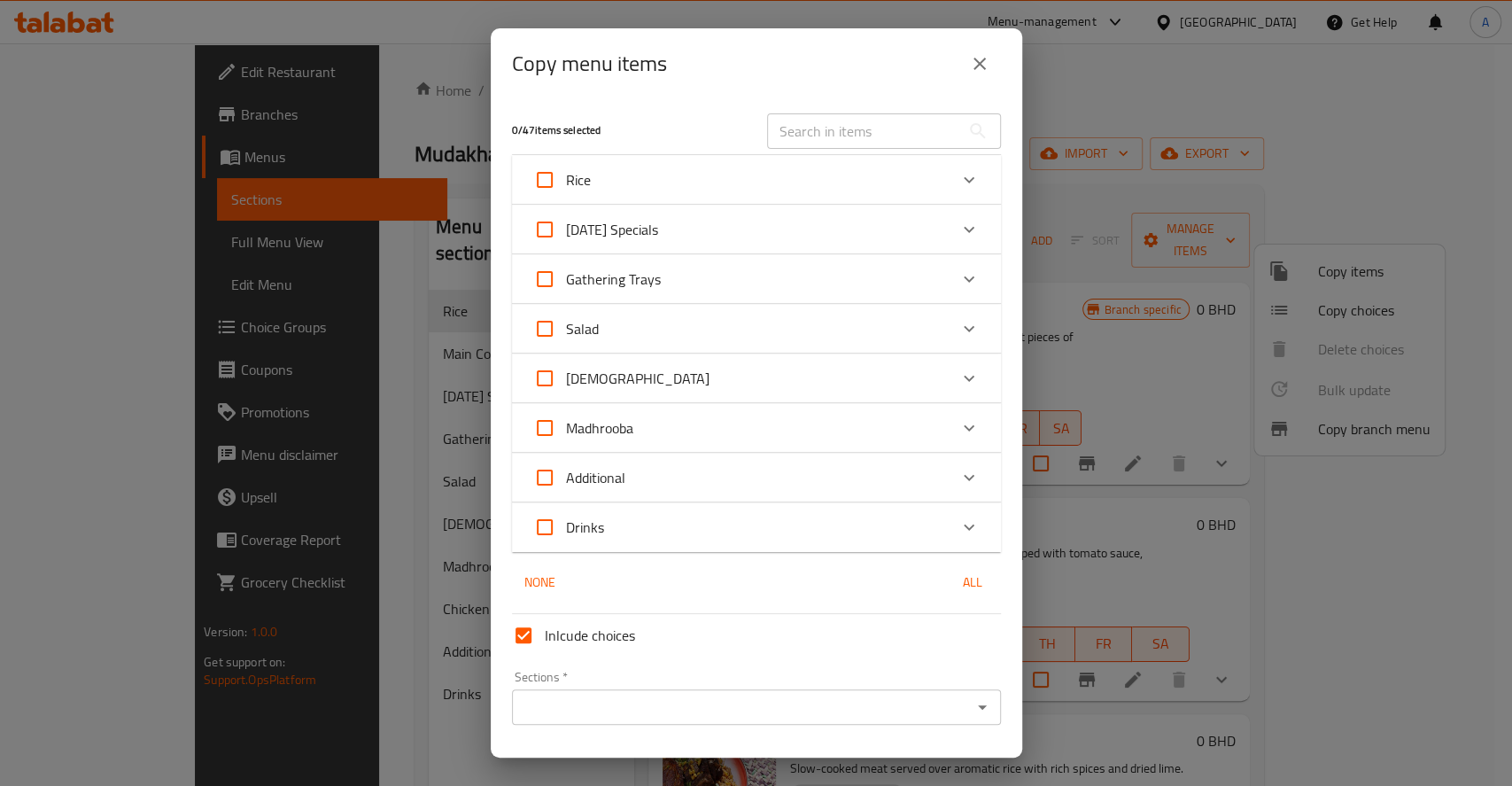
click at [631, 182] on div "Rice" at bounding box center [740, 180] width 414 height 43
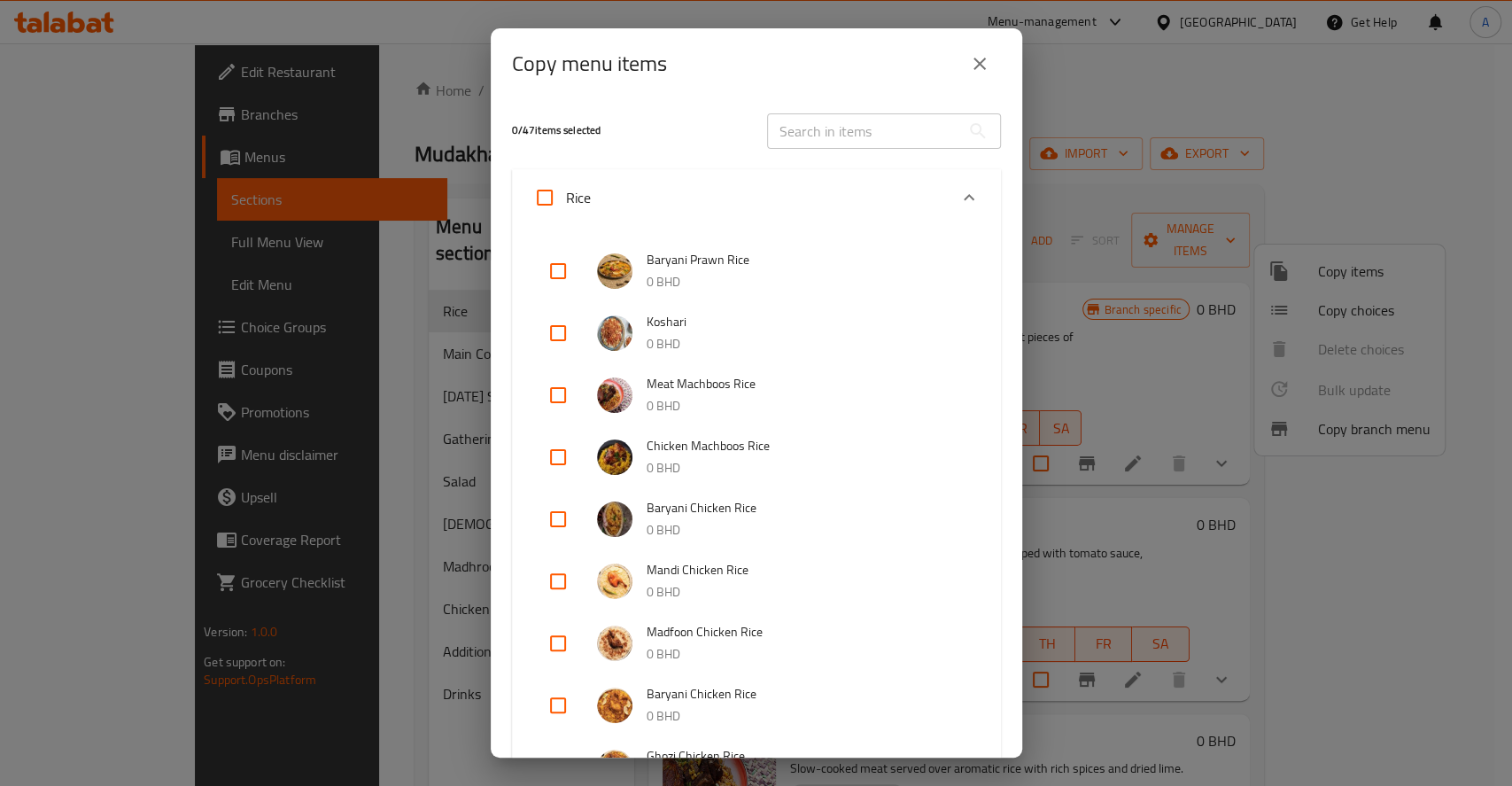
click at [546, 519] on input "checkbox" at bounding box center [558, 519] width 43 height 43
checkbox input "true"
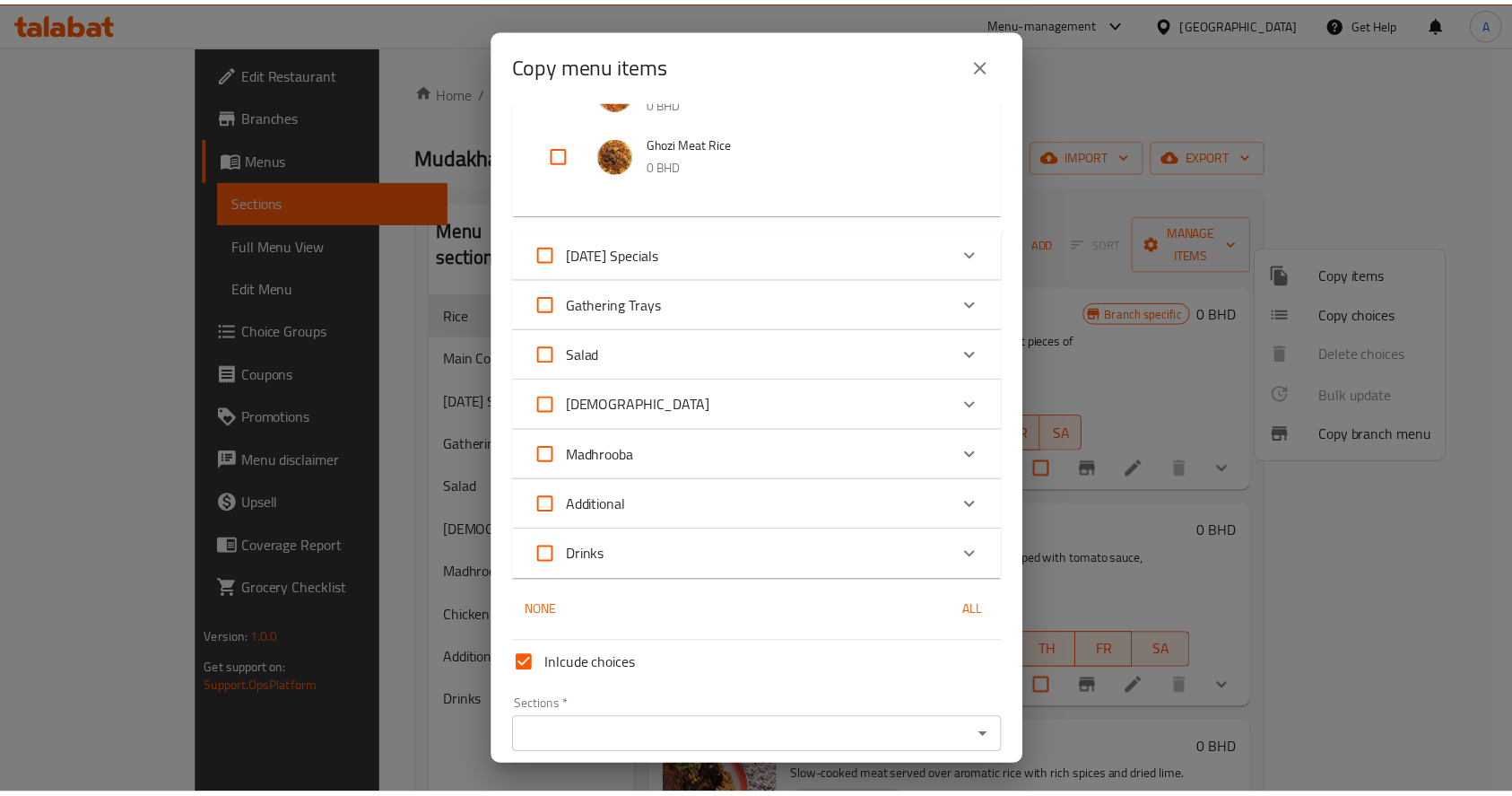
scroll to position [1133, 0]
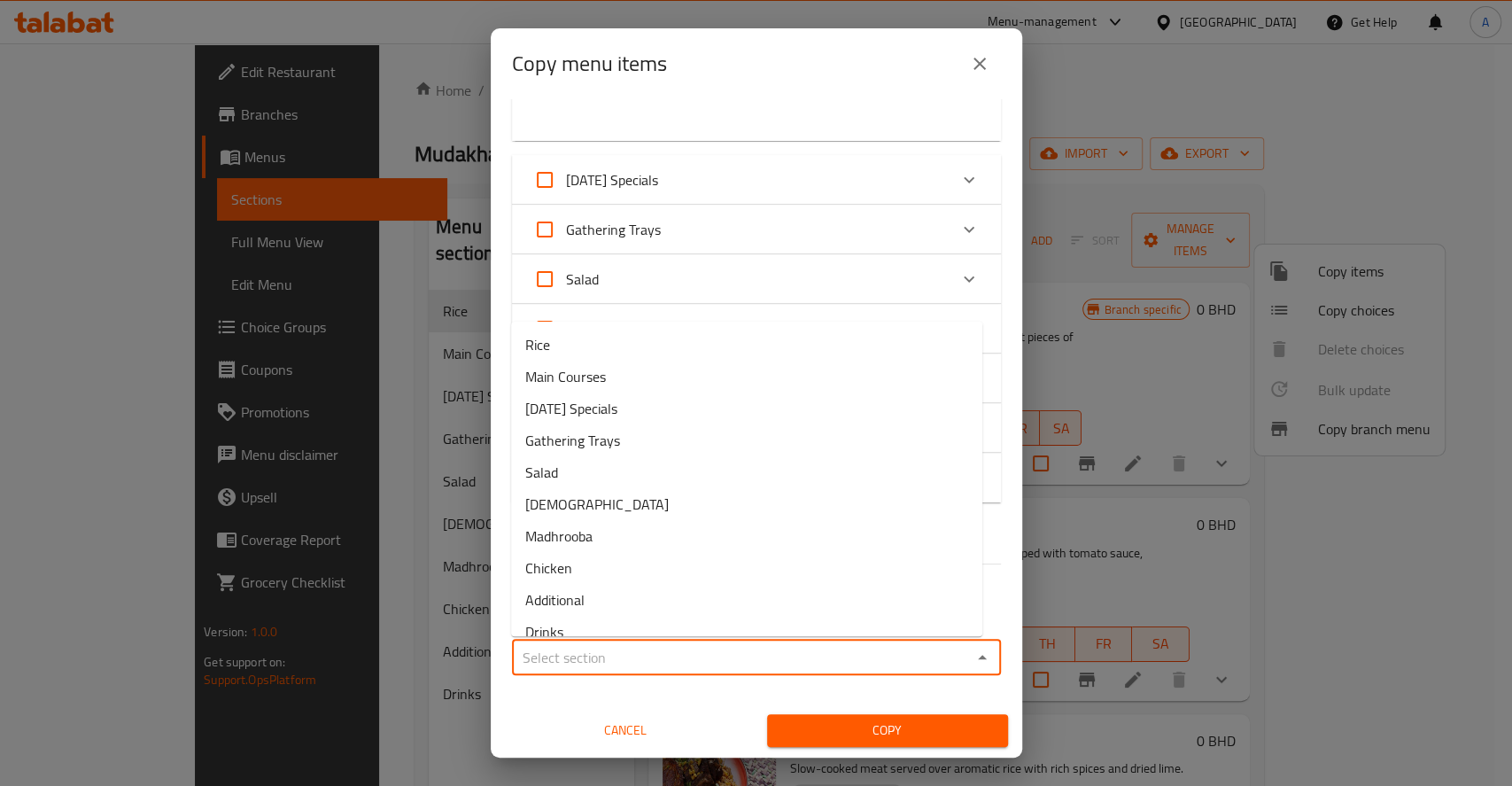
click at [617, 650] on input "Sections   *" at bounding box center [741, 657] width 449 height 25
click at [593, 350] on li "Rice" at bounding box center [746, 344] width 471 height 32
type input "Rice"
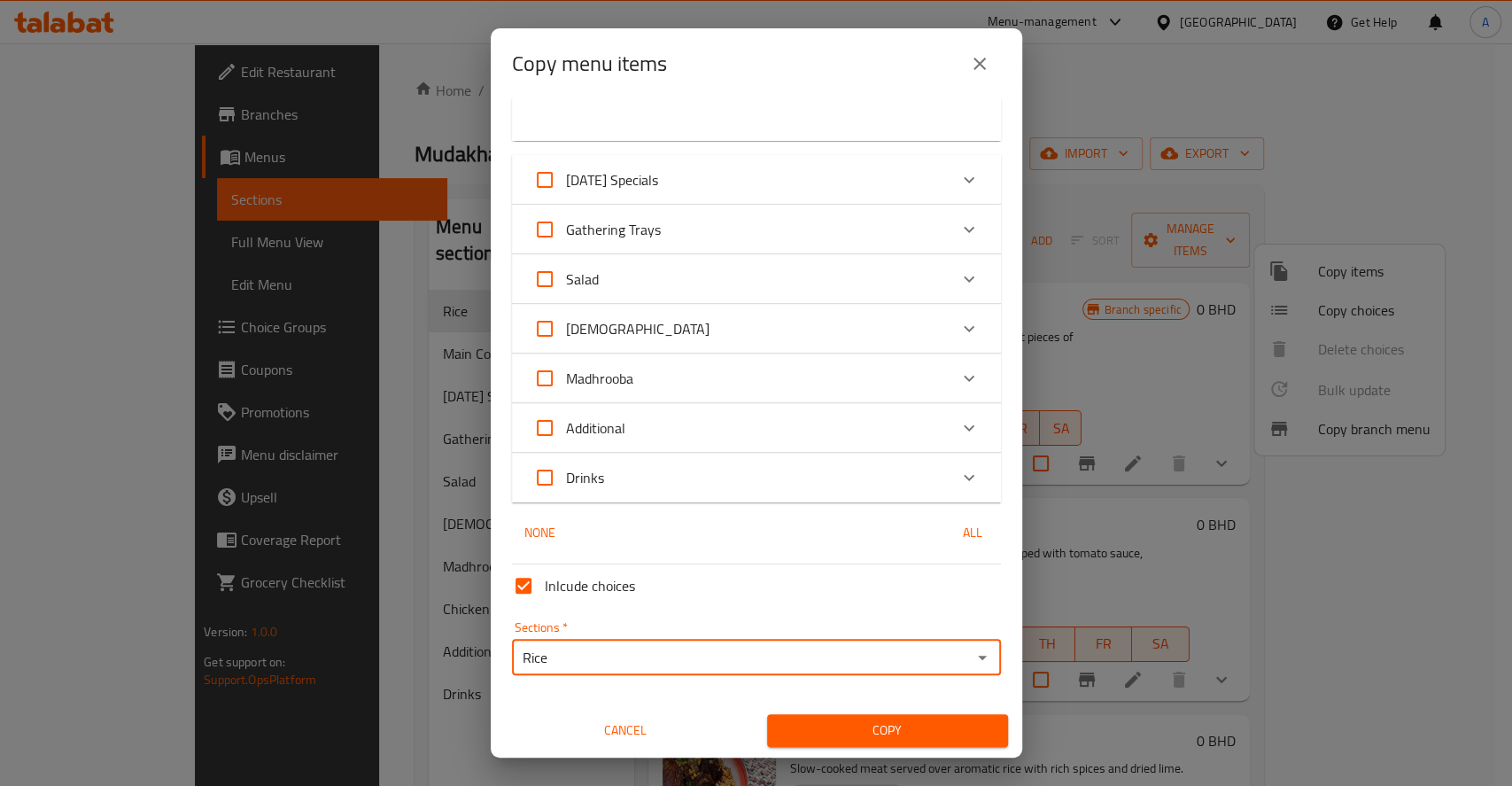
click at [883, 731] on span "Copy" at bounding box center [888, 730] width 213 height 22
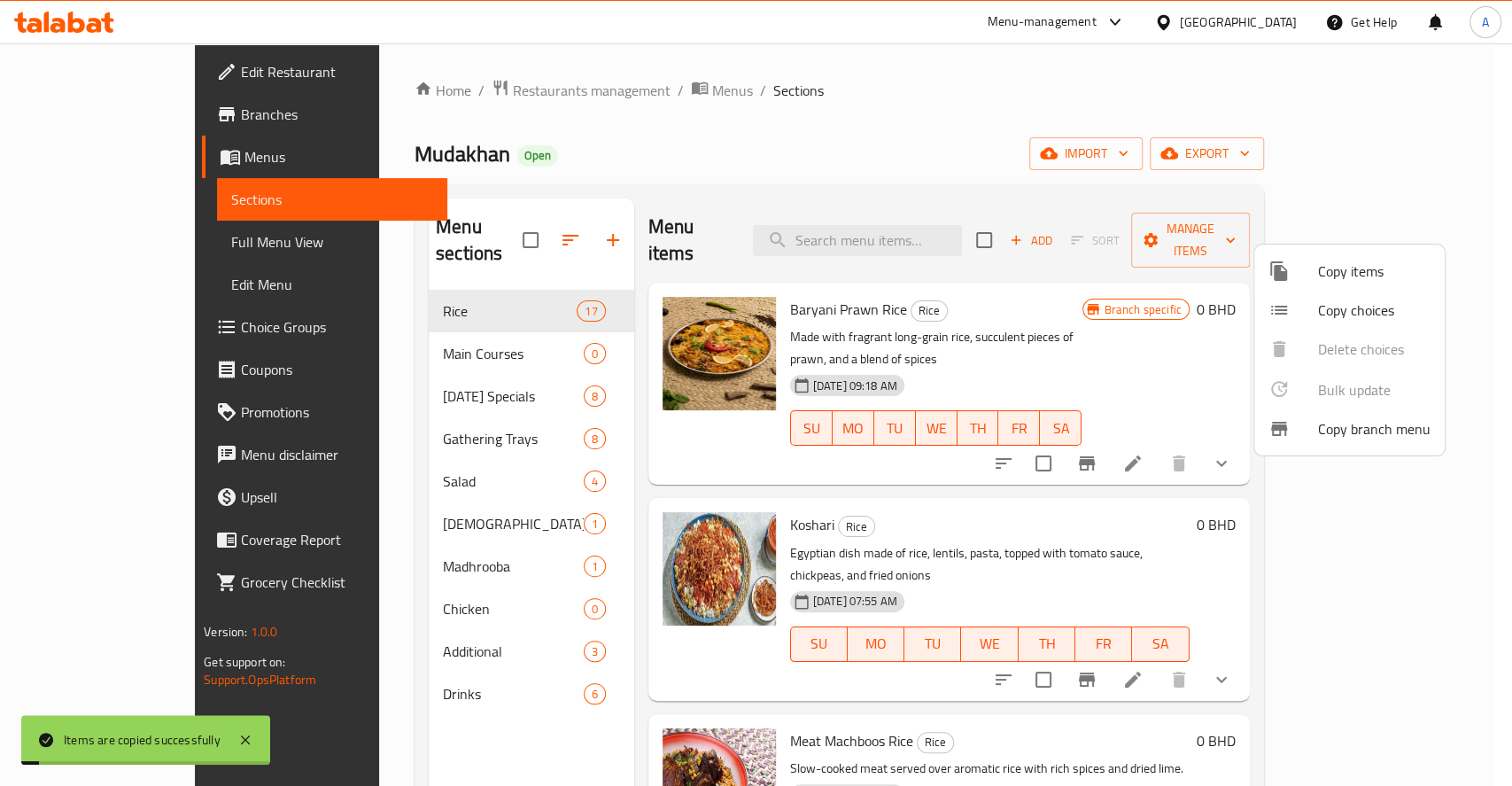
drag, startPoint x: 1134, startPoint y: 129, endPoint x: 1099, endPoint y: 158, distance: 45.5
click at [1134, 129] on div at bounding box center [756, 393] width 1512 height 786
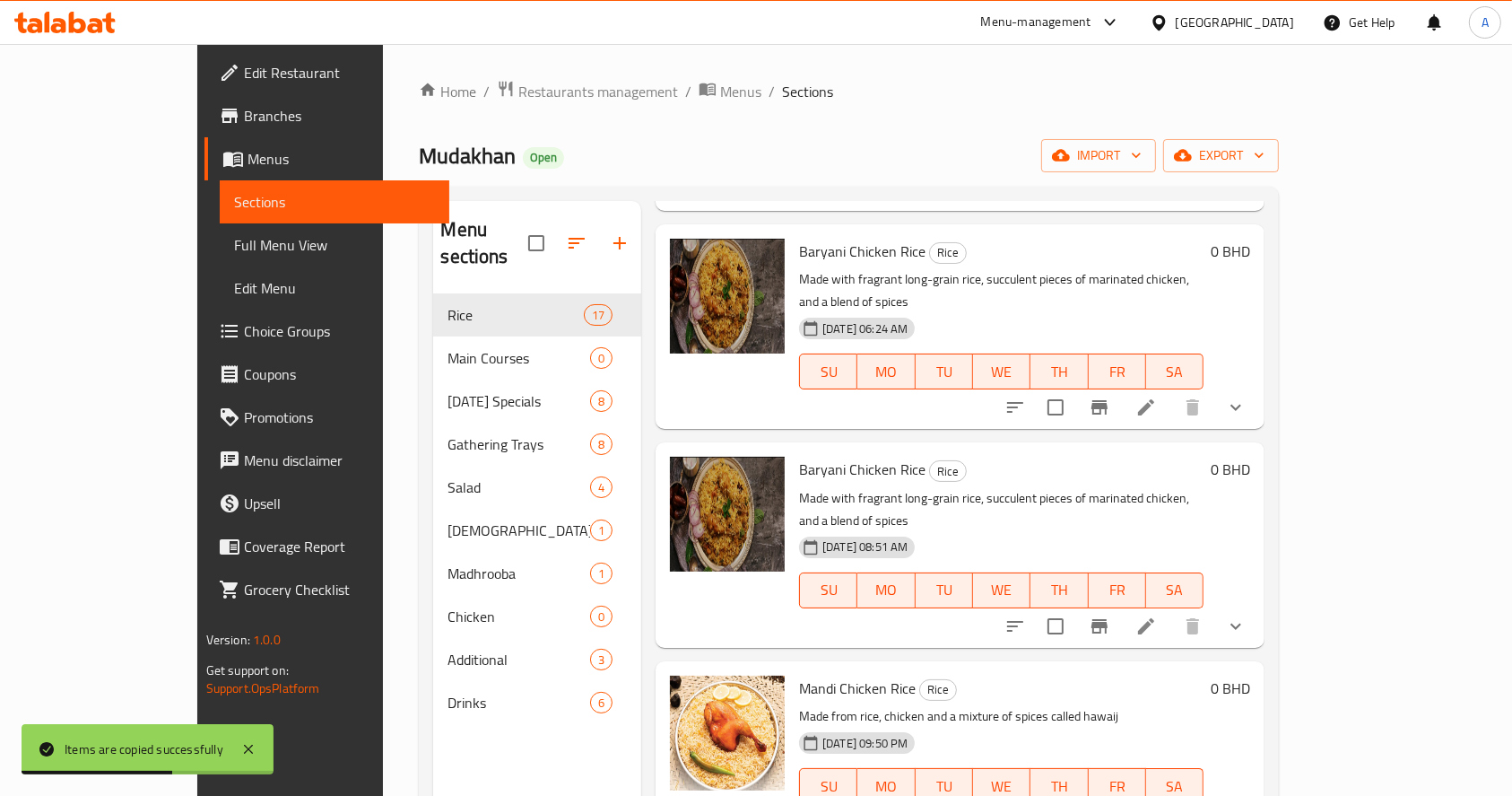
scroll to position [837, 0]
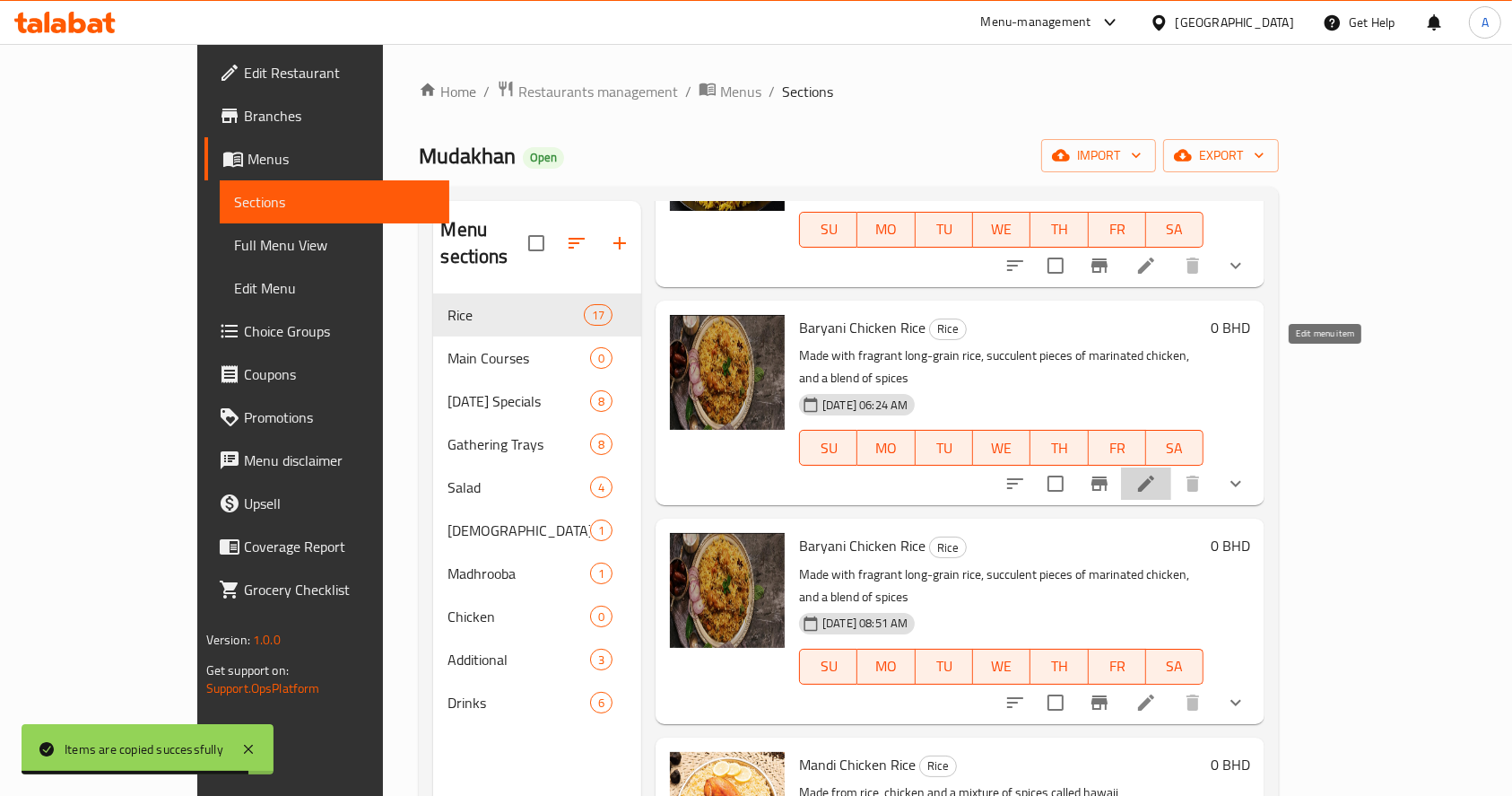
click at [1157, 473] on icon at bounding box center [1145, 483] width 22 height 22
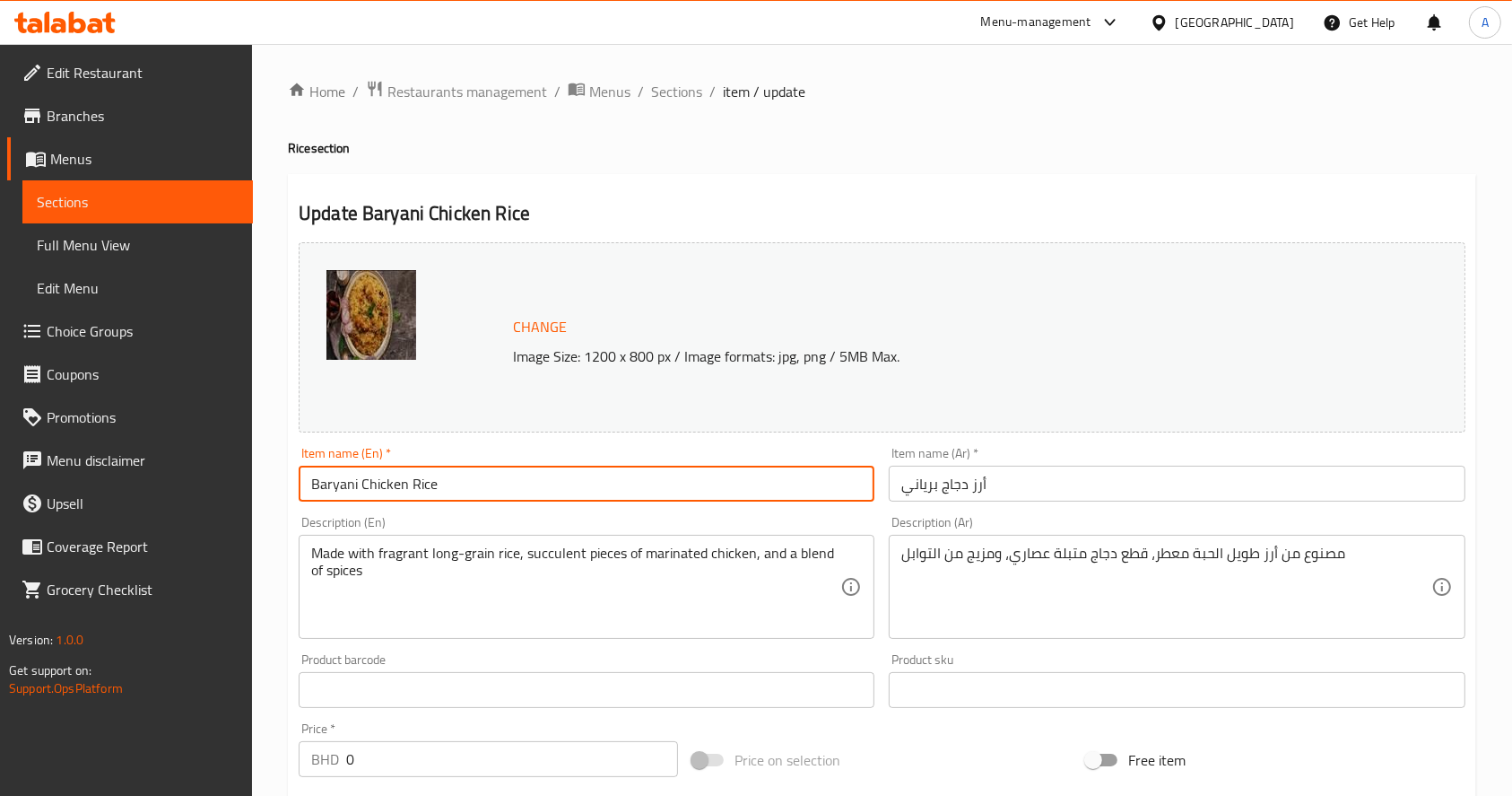
drag, startPoint x: 478, startPoint y: 487, endPoint x: 0, endPoint y: 472, distance: 478.2
click at [0, 465] on div "Edit Restaurant Branches Menus Sections Full Menu View Edit Menu Choice Groups …" at bounding box center [756, 714] width 1512 height 1341
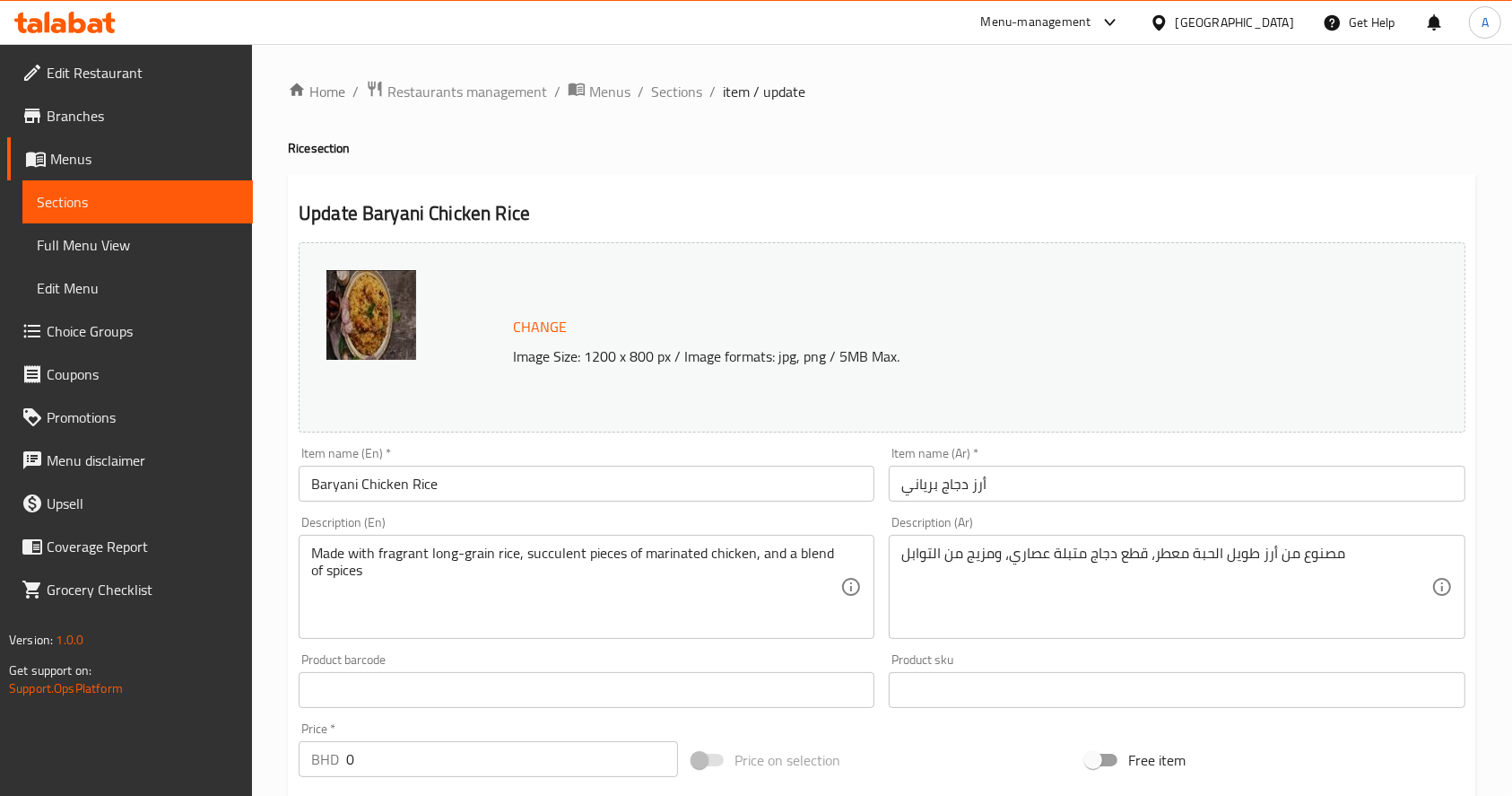
drag, startPoint x: 1351, startPoint y: 189, endPoint x: 1259, endPoint y: 508, distance: 332.0
click at [1351, 189] on div "Update Baryani Chicken Rice Change Image Size: 1200 x 800 px / Image formats: j…" at bounding box center [882, 754] width 1188 height 1162
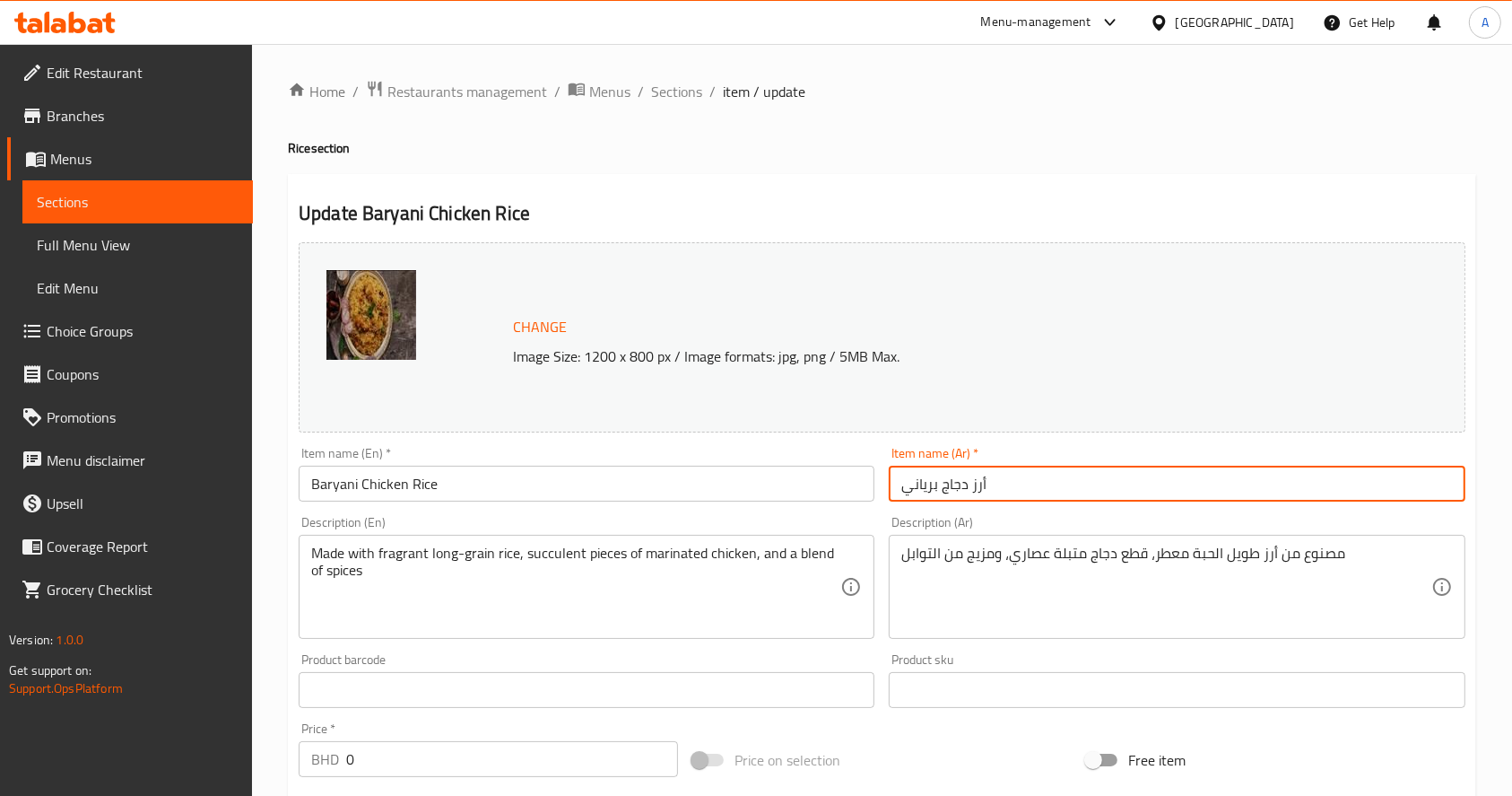
drag, startPoint x: 1112, startPoint y: 484, endPoint x: 831, endPoint y: 464, distance: 281.7
click at [831, 465] on div "Change Image Size: 1200 x 800 px / Image formats: jpg, png / 5MB Max. Item name…" at bounding box center [882, 634] width 1181 height 799
paste input "مصلي دجاج"
type input "مصلي دجاج"
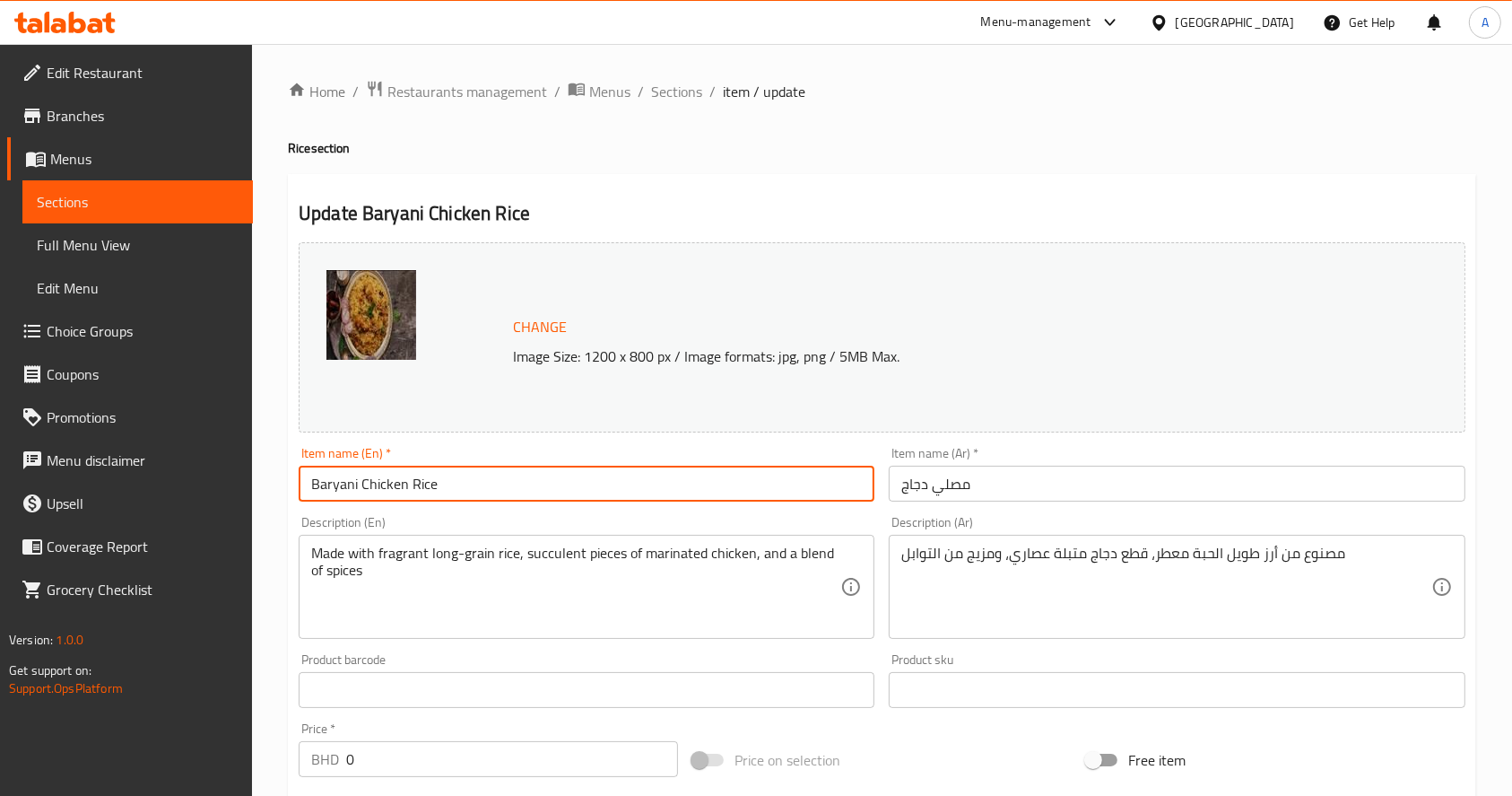
drag, startPoint x: 510, startPoint y: 478, endPoint x: 46, endPoint y: 454, distance: 464.6
click at [48, 454] on div "Edit Restaurant Branches Menus Sections Full Menu View Edit Menu Choice Groups …" at bounding box center [756, 714] width 1512 height 1341
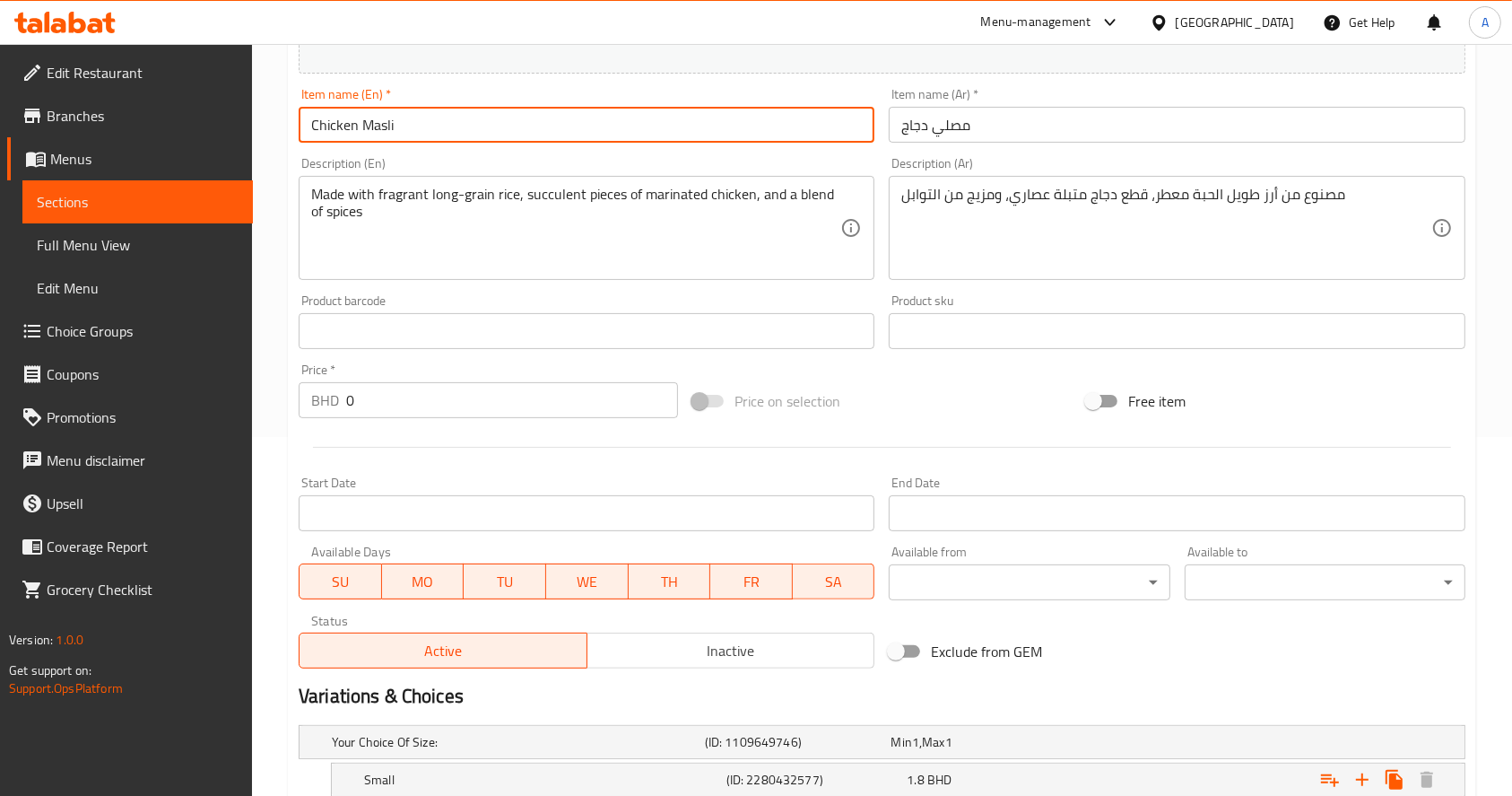
scroll to position [588, 0]
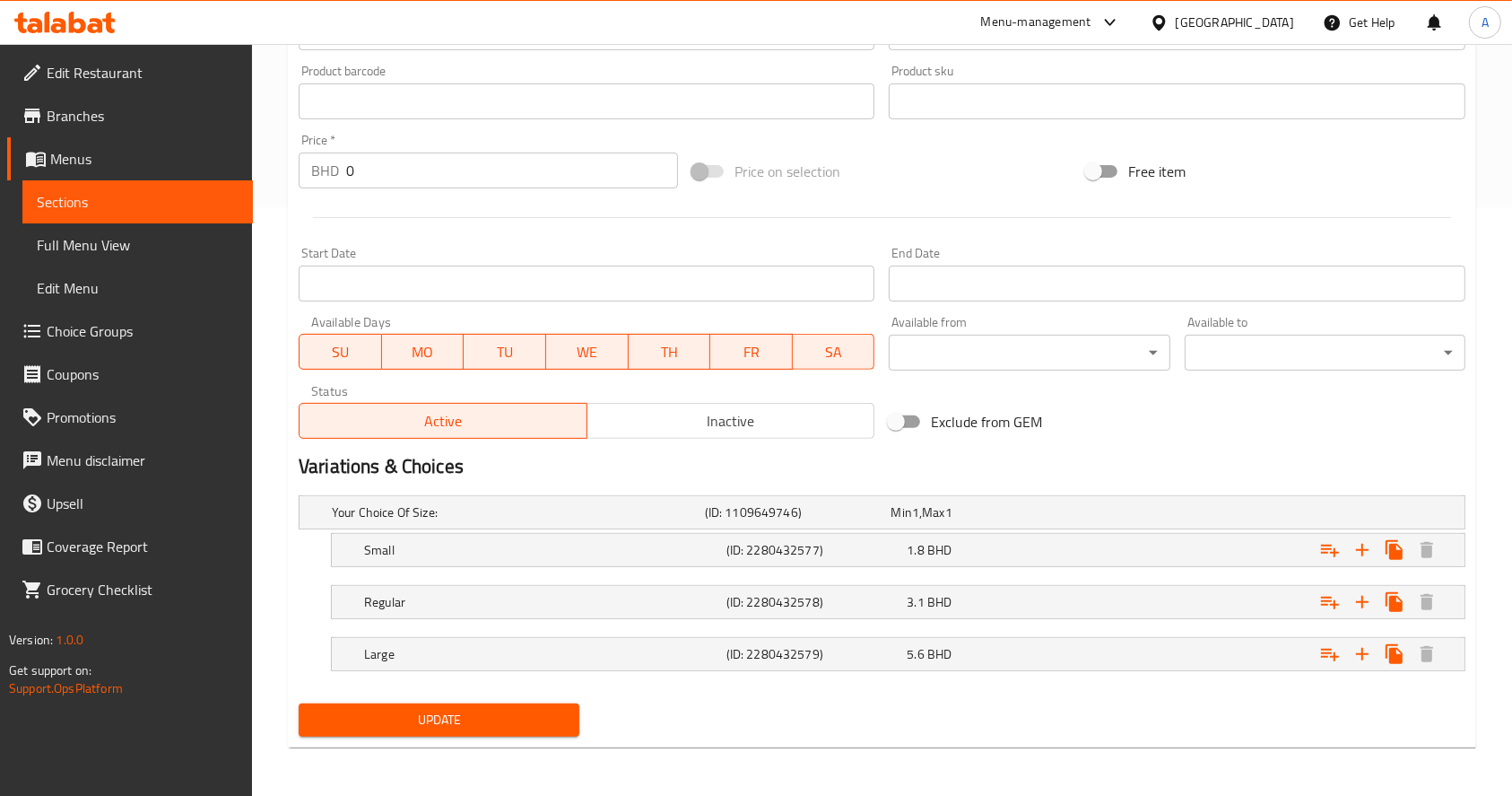
type input "Chicken Masli"
click at [507, 714] on span "Update" at bounding box center [438, 720] width 252 height 23
click at [133, 206] on span "Sections" at bounding box center [137, 201] width 201 height 22
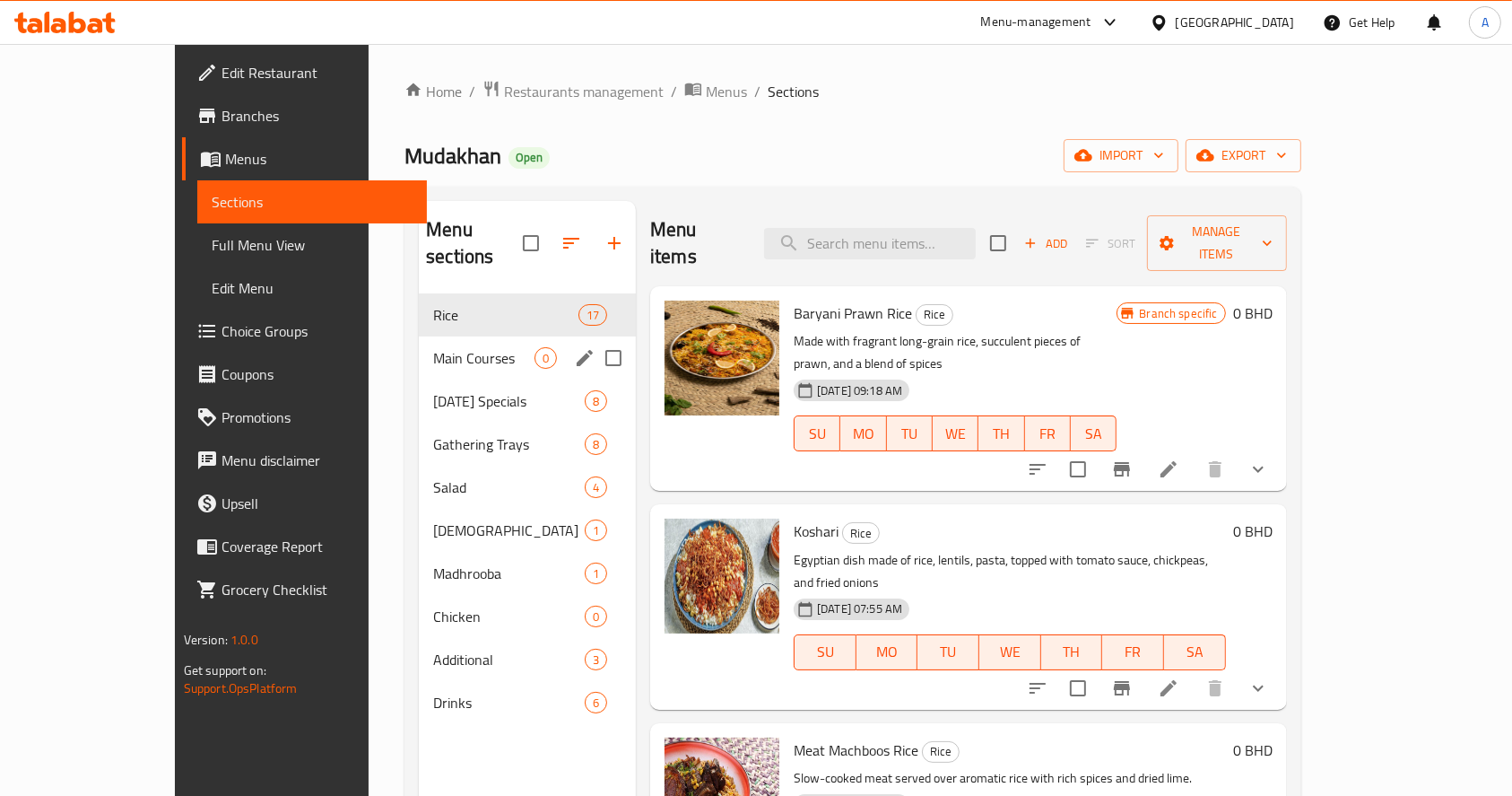
click at [419, 337] on div "Main Courses 0" at bounding box center [527, 358] width 217 height 43
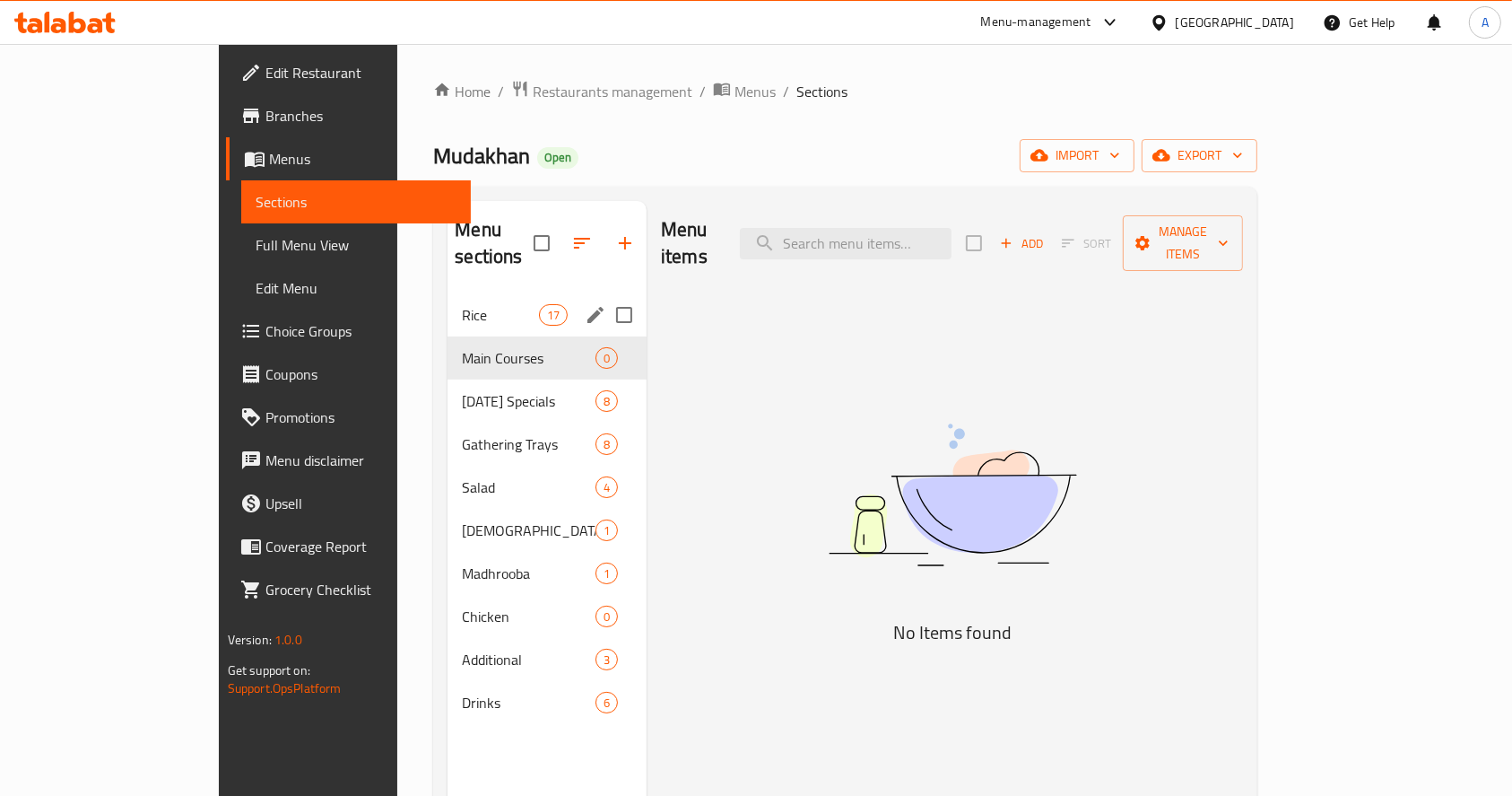
click at [447, 303] on div "Rice 17" at bounding box center [546, 315] width 199 height 43
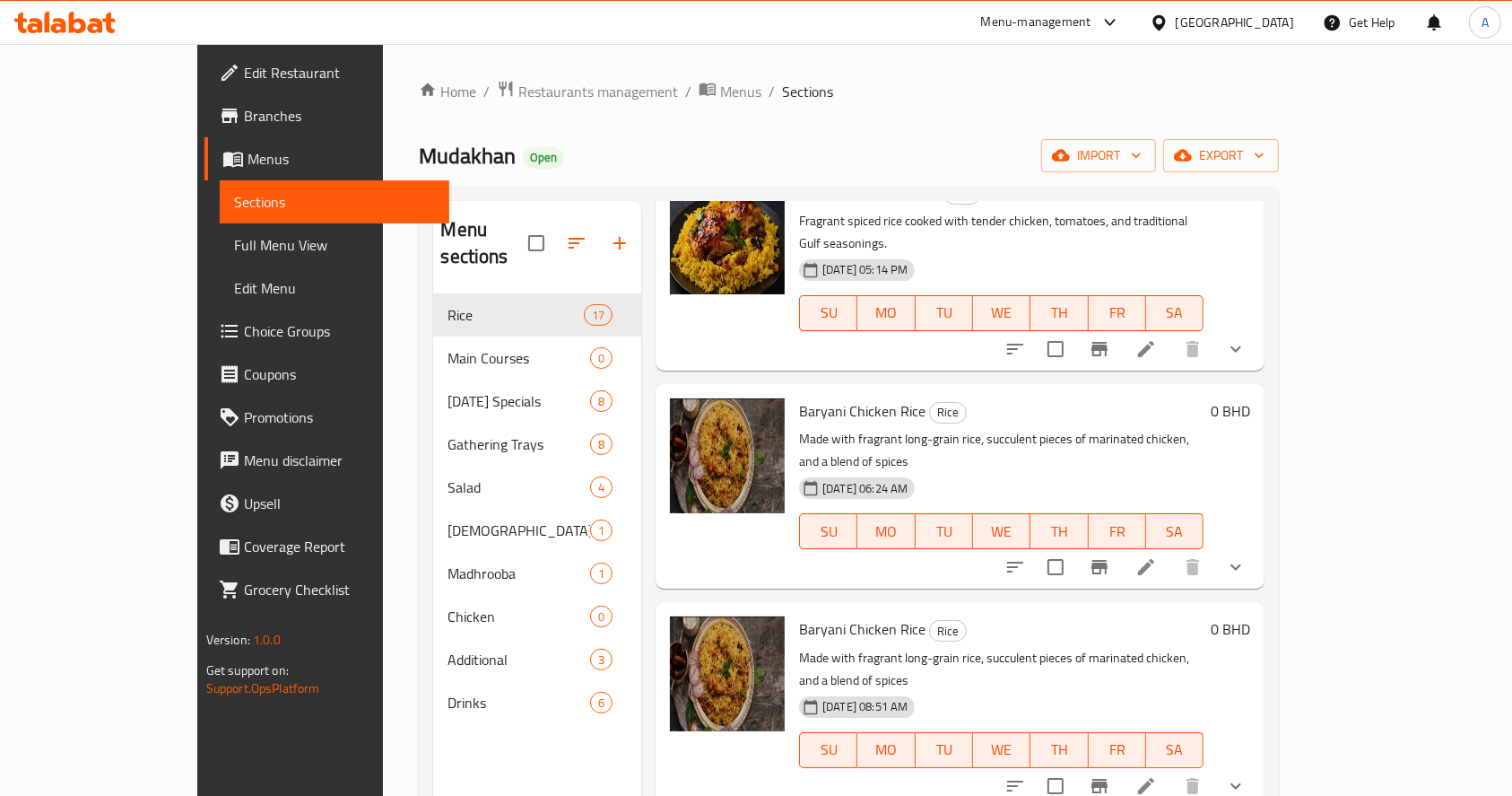
scroll to position [837, 0]
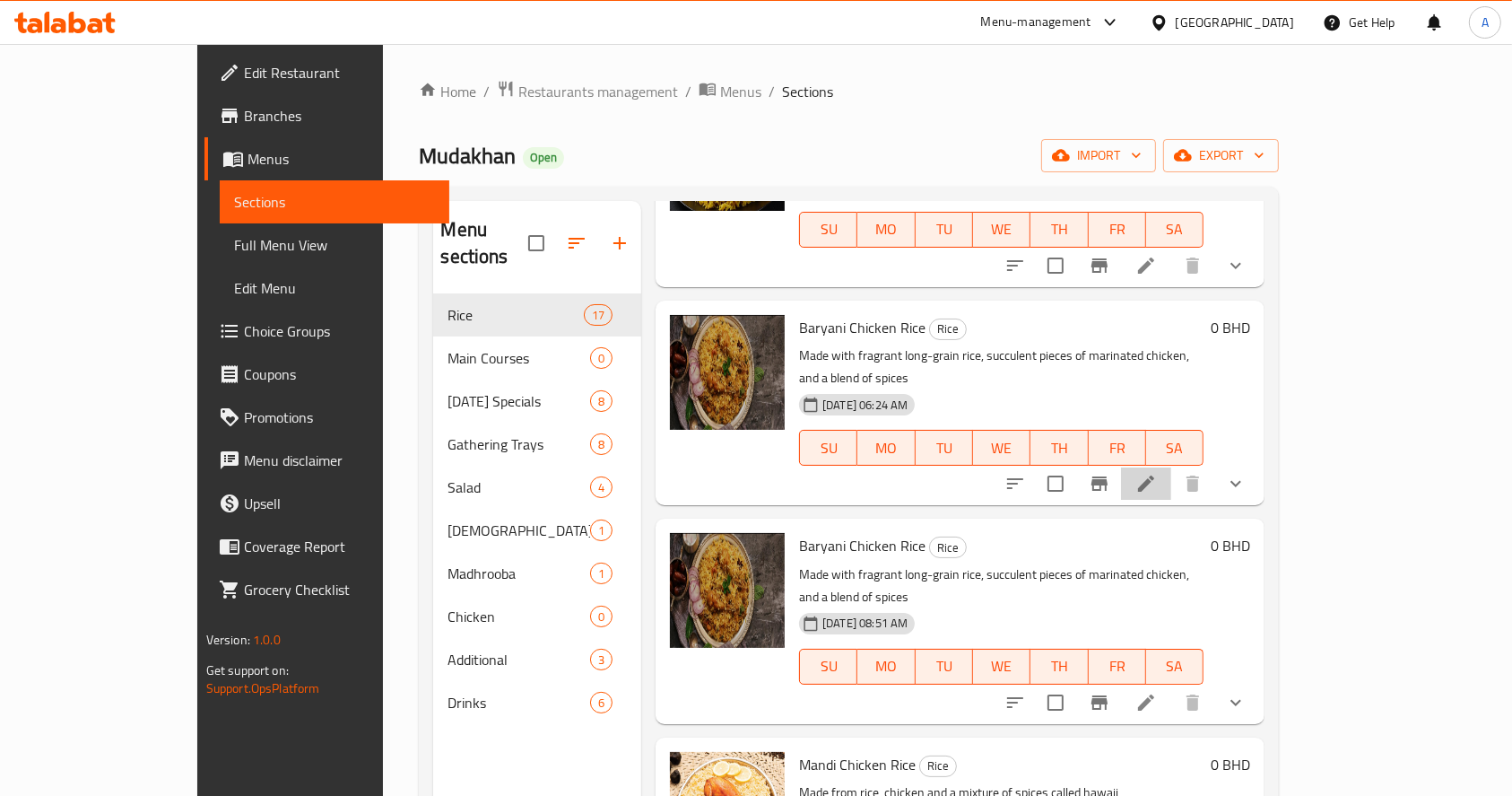
click at [1171, 467] on li at bounding box center [1145, 483] width 50 height 32
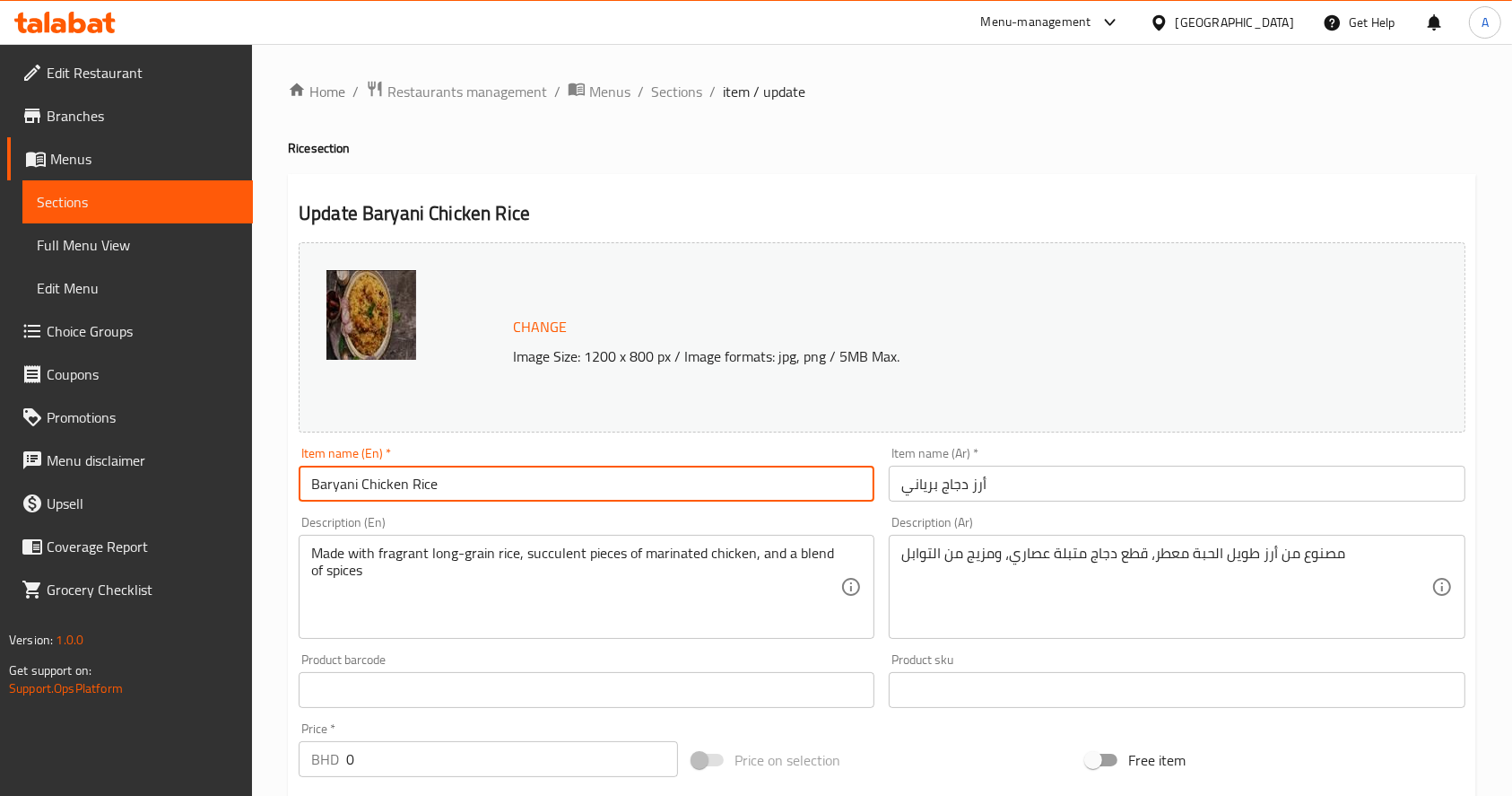
drag, startPoint x: 531, startPoint y: 493, endPoint x: 219, endPoint y: 476, distance: 312.5
click at [56, 489] on div "Edit Restaurant Branches Menus Sections Full Menu View Edit Menu Choice Groups …" at bounding box center [756, 714] width 1512 height 1341
type input "c"
type input "Chicken Masli"
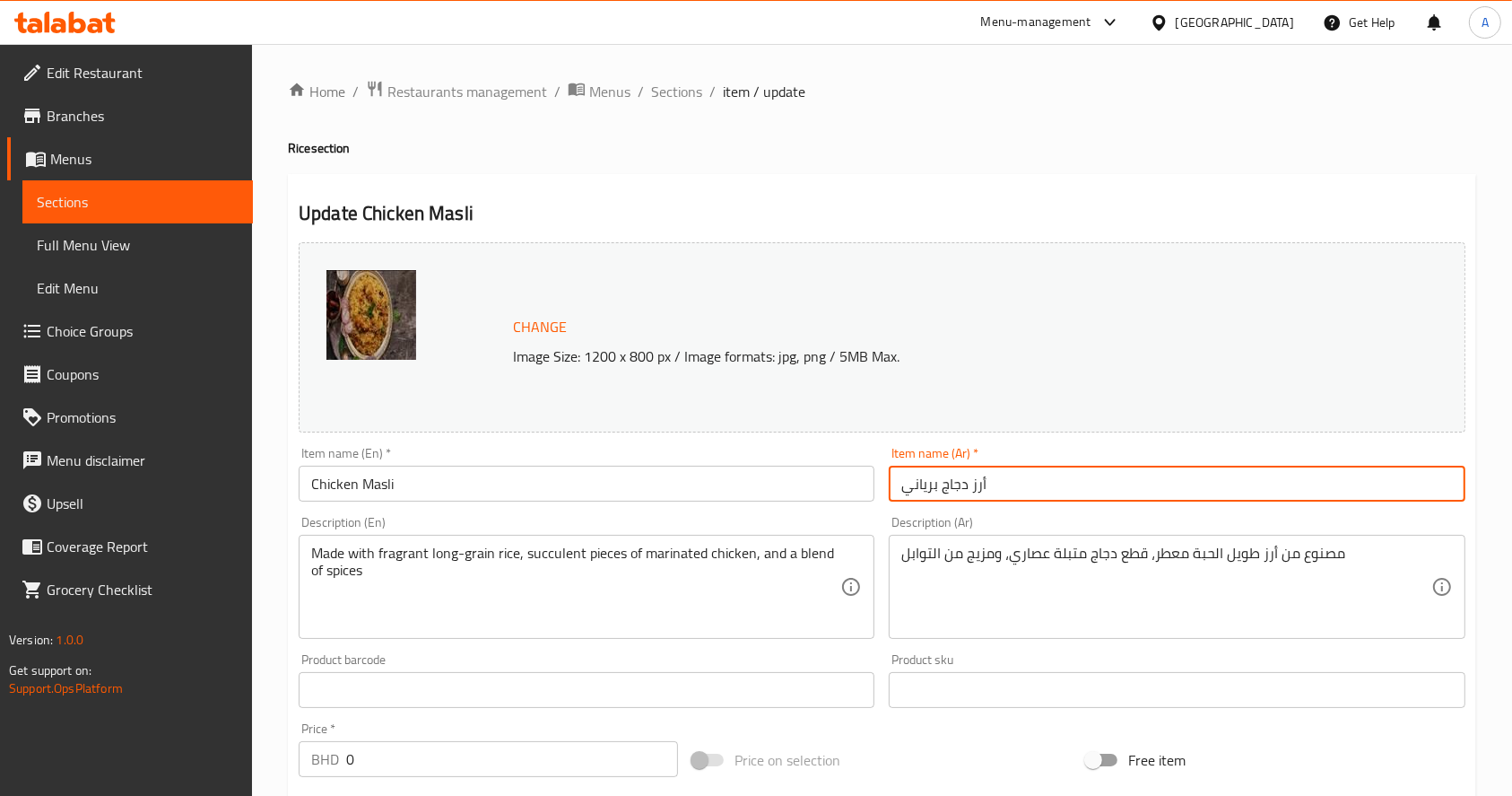
drag, startPoint x: 1112, startPoint y: 489, endPoint x: 710, endPoint y: 492, distance: 402.0
click at [710, 492] on div "Change Image Size: 1200 x 800 px / Image formats: jpg, png / 5MB Max. Item name…" at bounding box center [882, 634] width 1181 height 799
paste input "مصلي دجاج"
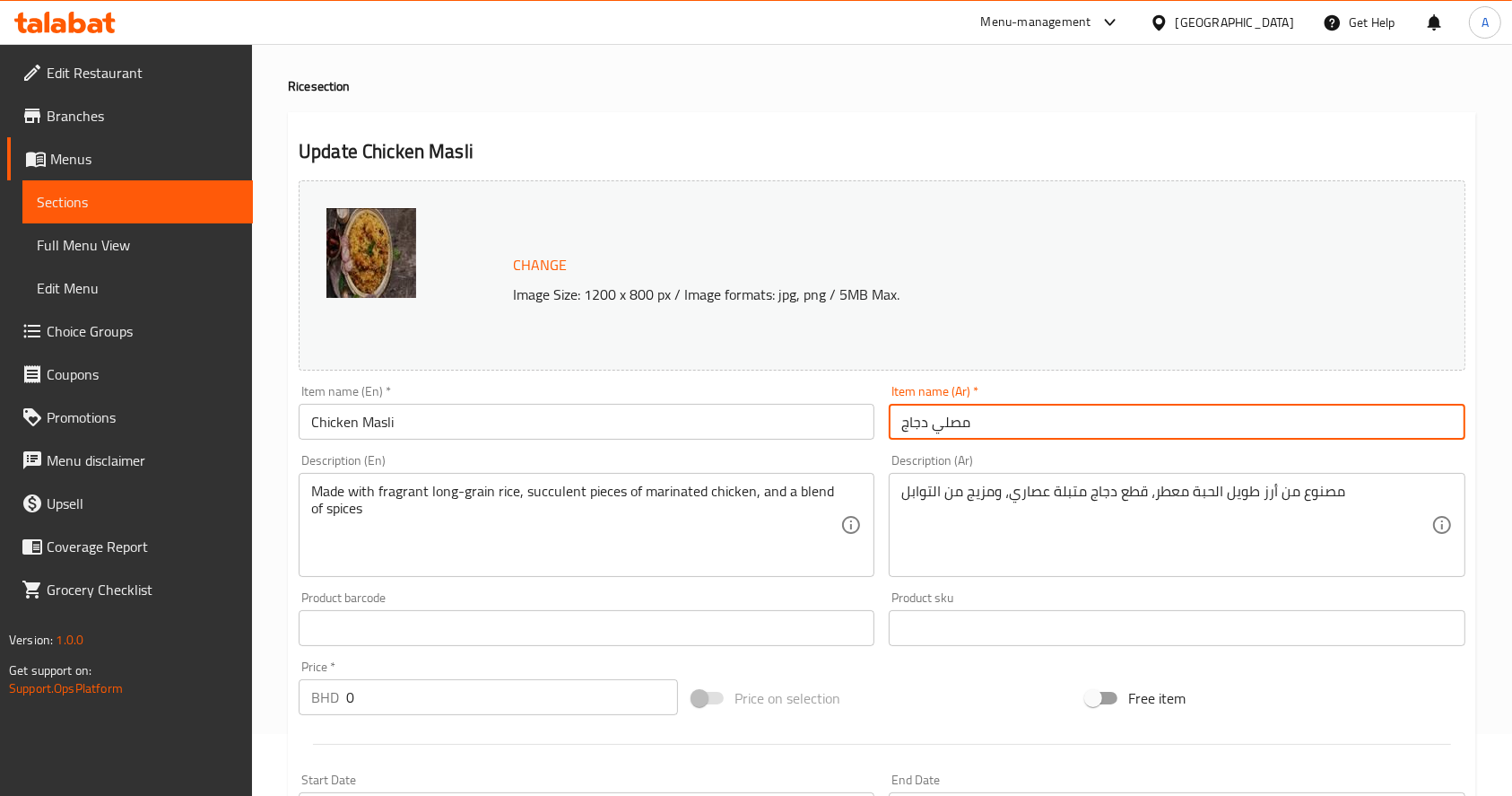
scroll to position [588, 0]
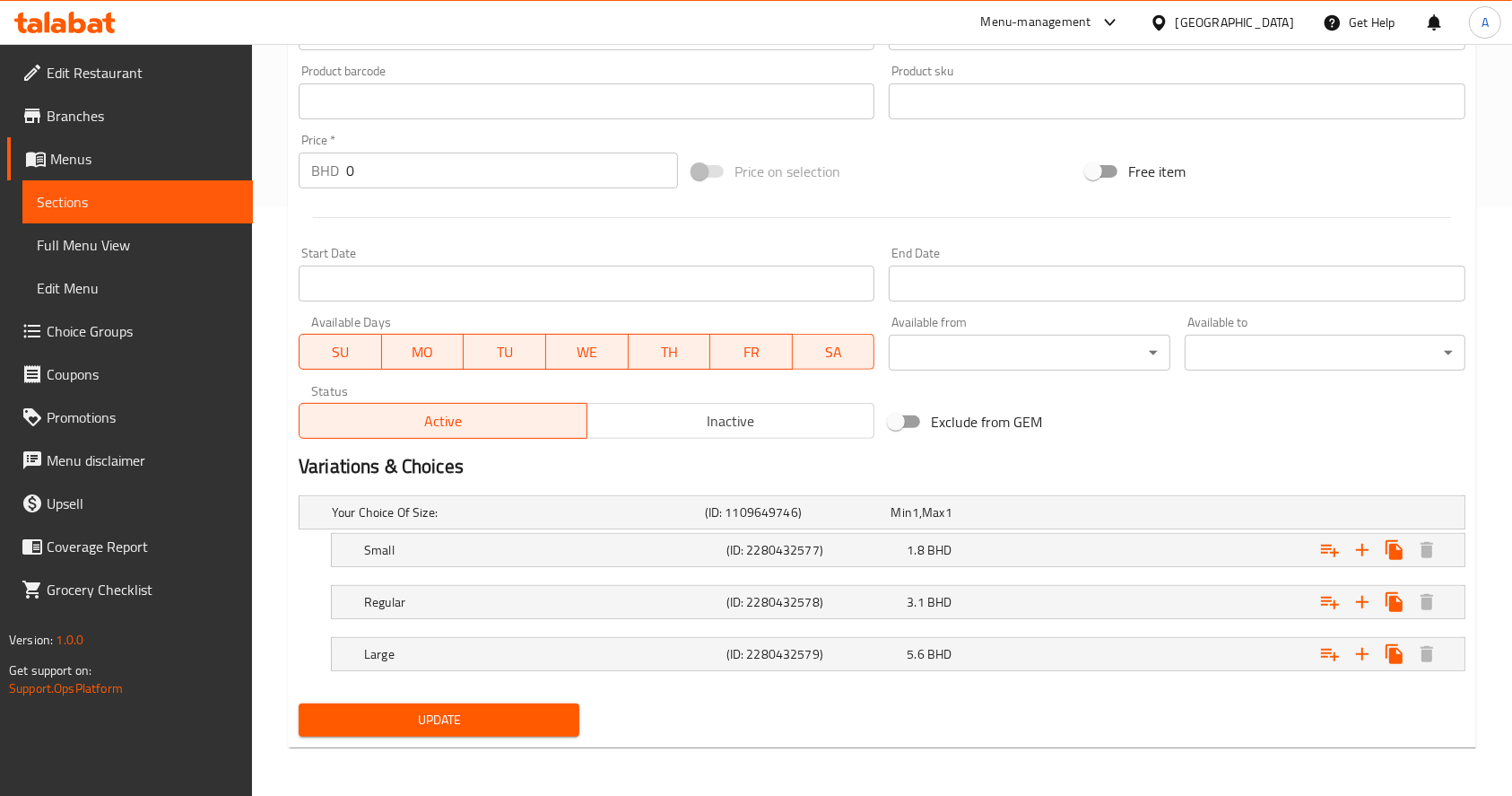
type input "مصلي دجاج"
click at [454, 713] on span "Update" at bounding box center [438, 720] width 252 height 23
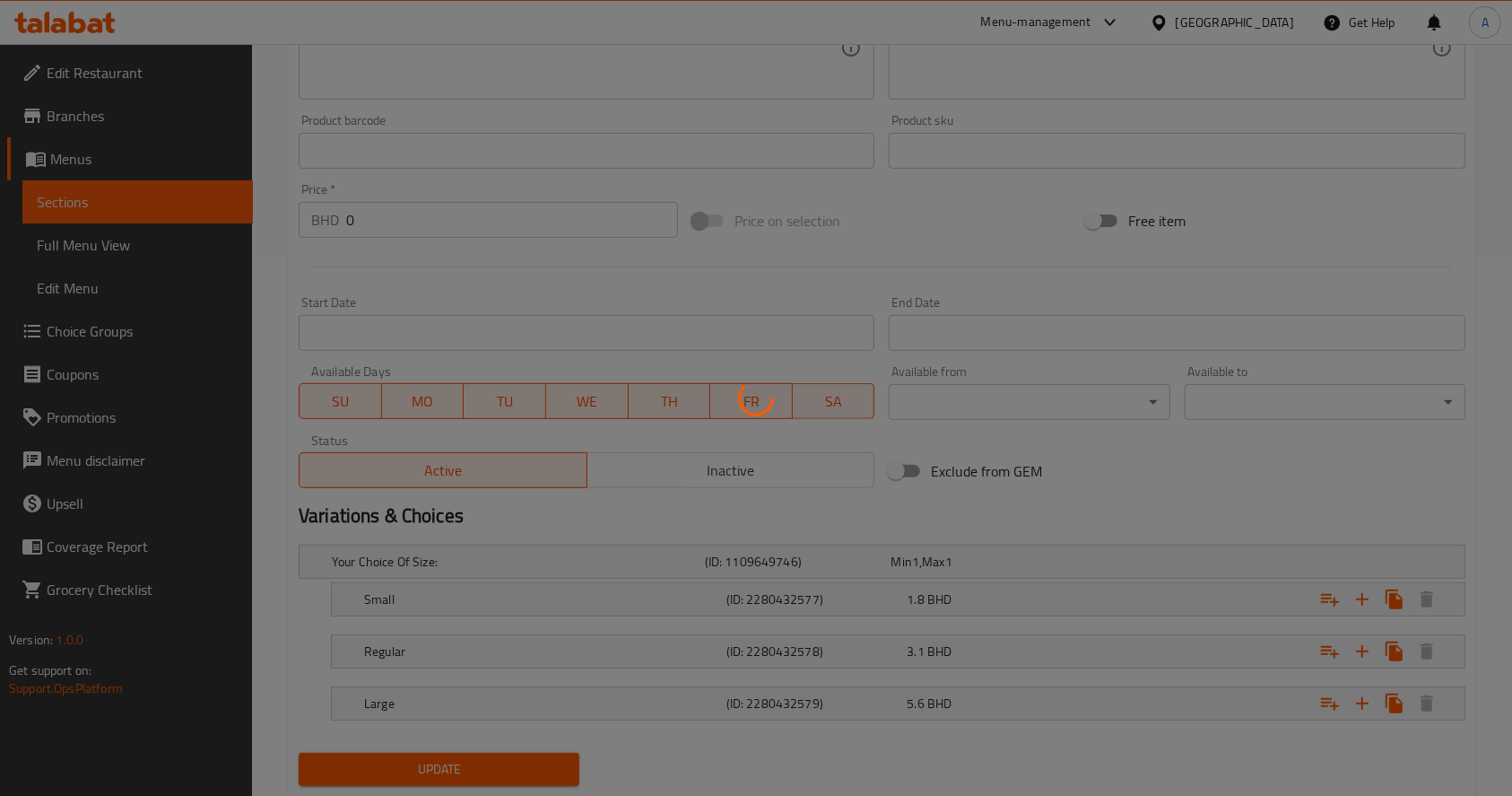
scroll to position [0, 0]
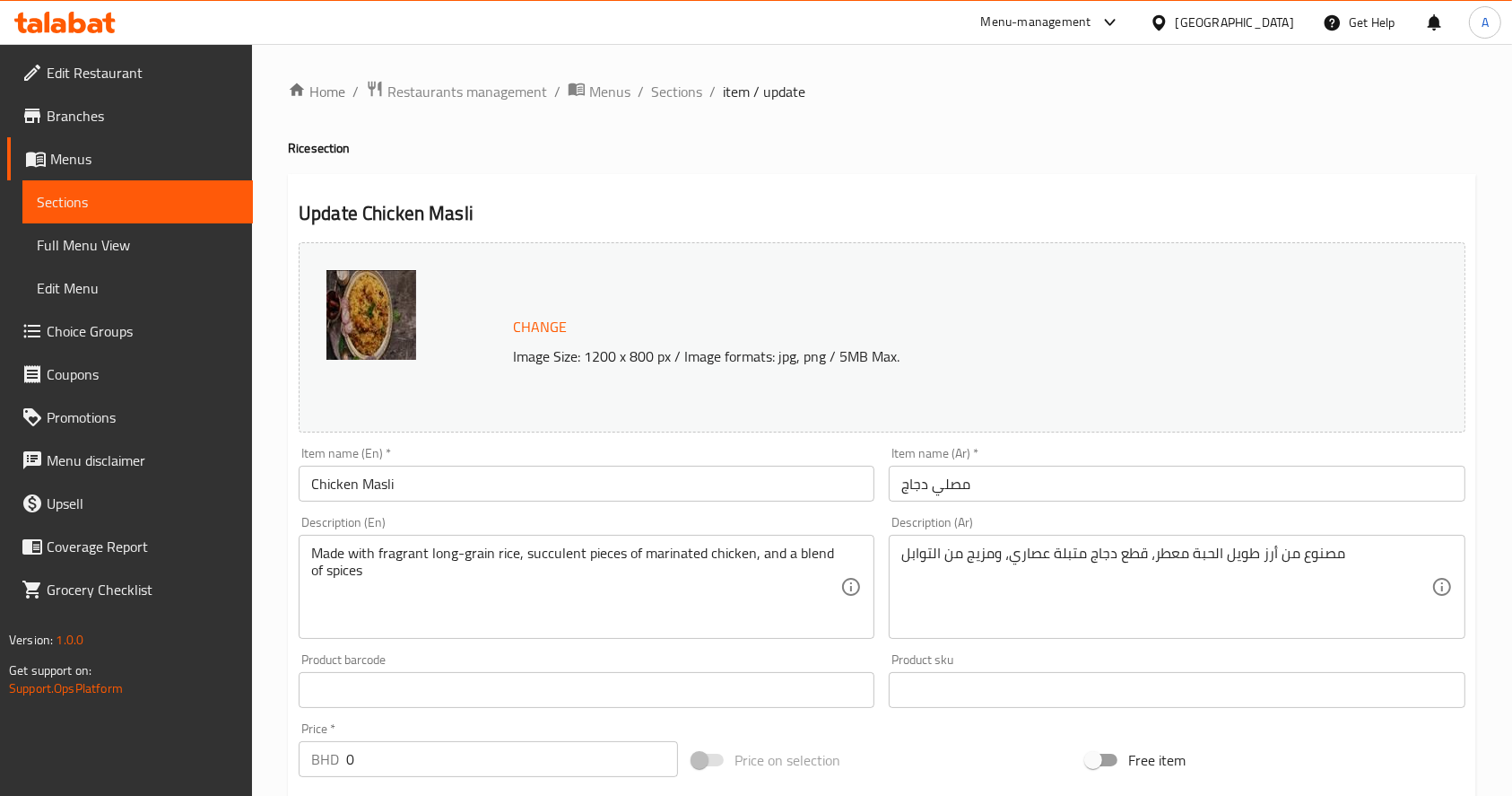
drag, startPoint x: 166, startPoint y: 202, endPoint x: 180, endPoint y: 217, distance: 20.5
click at [166, 202] on span "Sections" at bounding box center [137, 201] width 201 height 22
